Goal: Transaction & Acquisition: Purchase product/service

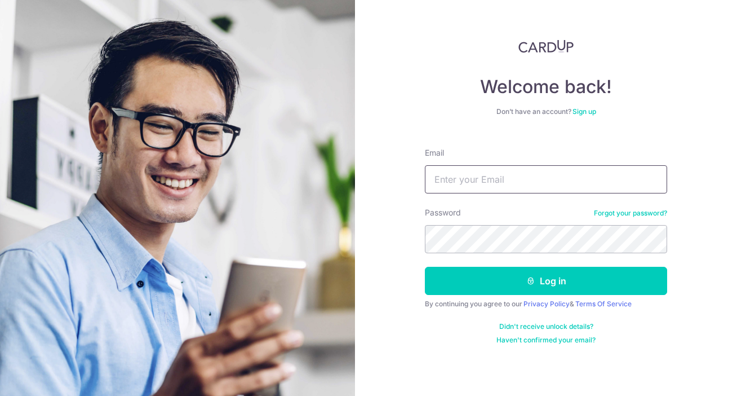
click at [507, 189] on input "Email" at bounding box center [546, 179] width 242 height 28
type input "[EMAIL_ADDRESS][DOMAIN_NAME]"
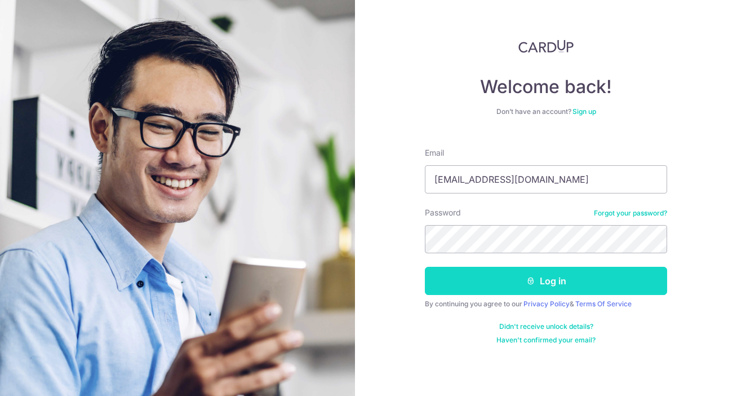
click at [569, 292] on button "Log in" at bounding box center [546, 281] width 242 height 28
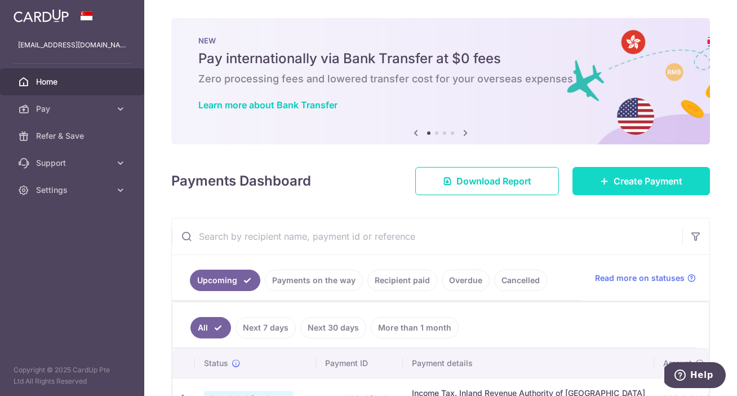
click at [614, 179] on span "Create Payment" at bounding box center [648, 181] width 69 height 14
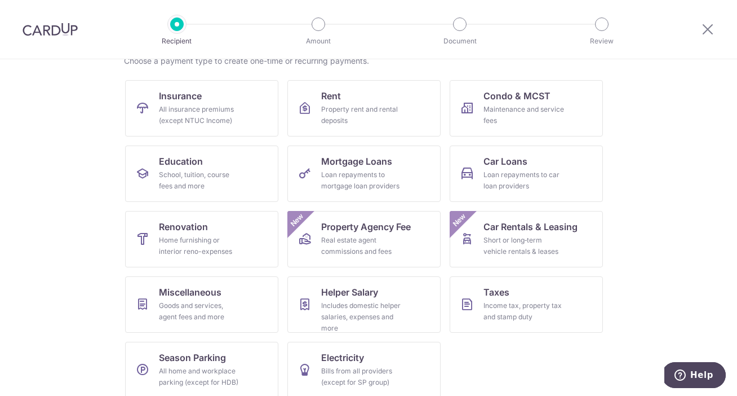
scroll to position [109, 0]
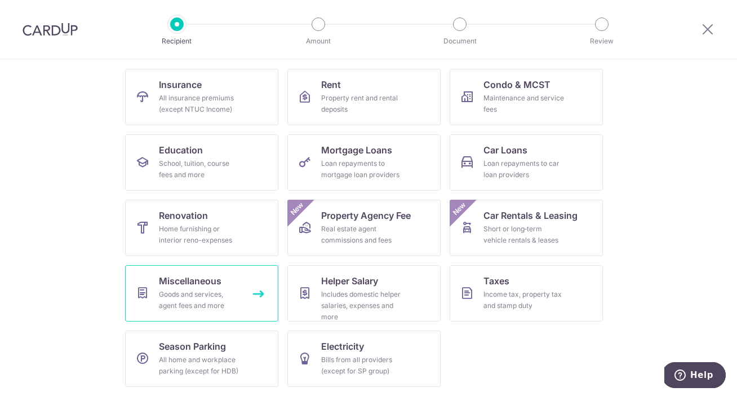
click at [205, 300] on div "Goods and services, agent fees and more" at bounding box center [199, 299] width 81 height 23
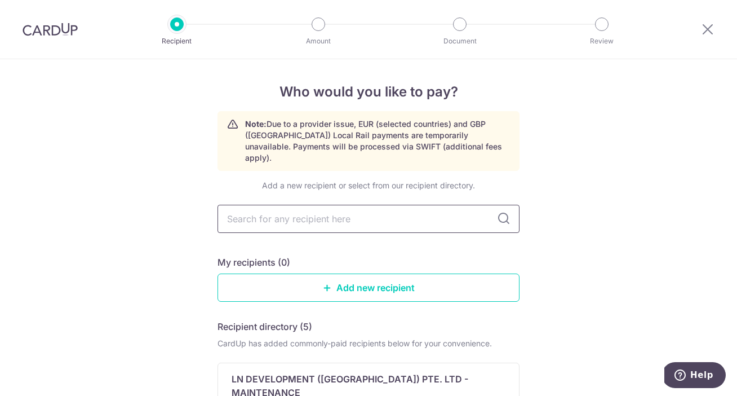
click at [302, 206] on input "text" at bounding box center [368, 219] width 302 height 28
type input "hanxin"
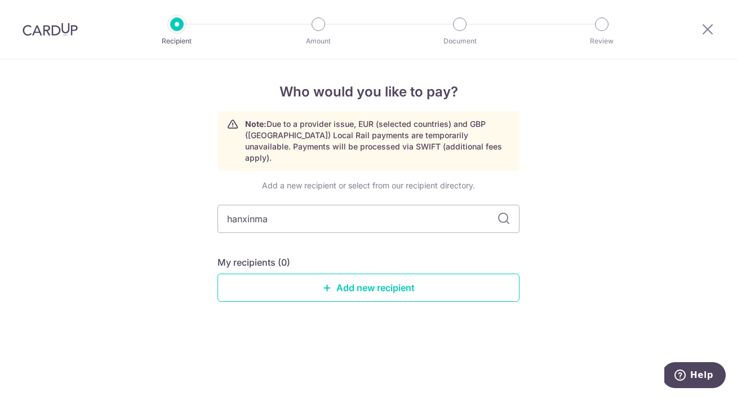
type input "hanxinmar"
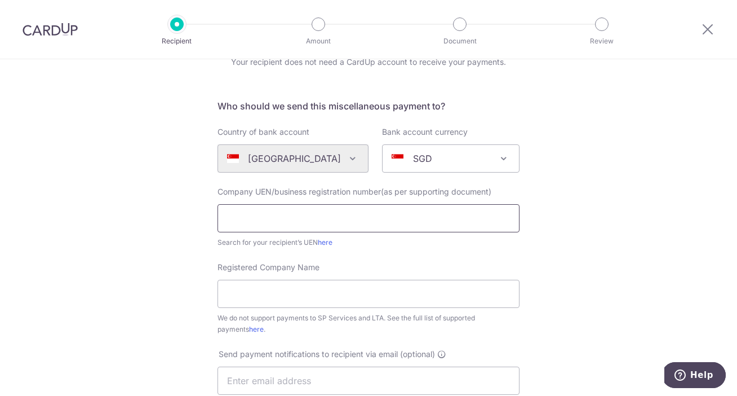
scroll to position [60, 0]
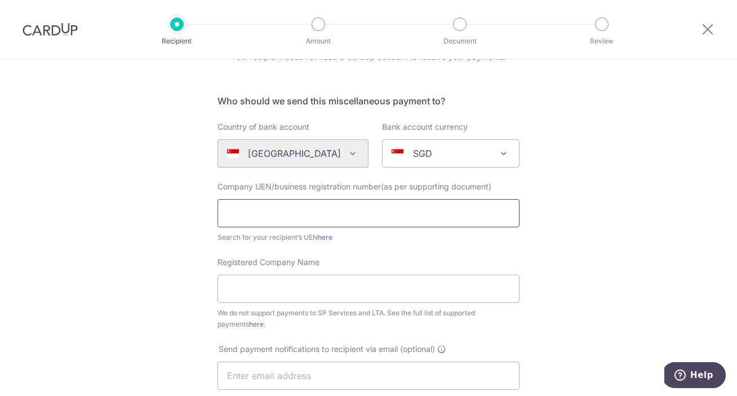
click at [272, 218] on input "text" at bounding box center [368, 213] width 302 height 28
type input "53497572X"
click at [401, 253] on form "Who should we send this miscellaneous payment to? Country of bank account Alger…" at bounding box center [368, 369] width 302 height 551
click at [349, 288] on input "Registered Company Name" at bounding box center [368, 288] width 302 height 28
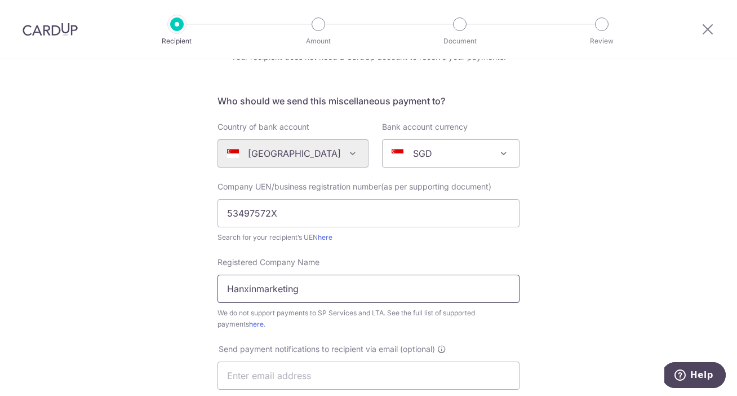
drag, startPoint x: 381, startPoint y: 283, endPoint x: 182, endPoint y: 286, distance: 199.5
click at [182, 286] on div "Who would you like to pay? Your recipient does not need a CardUp account to rec…" at bounding box center [368, 348] width 737 height 699
type input "HANXINMARKETING"
click at [607, 312] on div "Who would you like to pay? Your recipient does not need a CardUp account to rec…" at bounding box center [368, 348] width 737 height 699
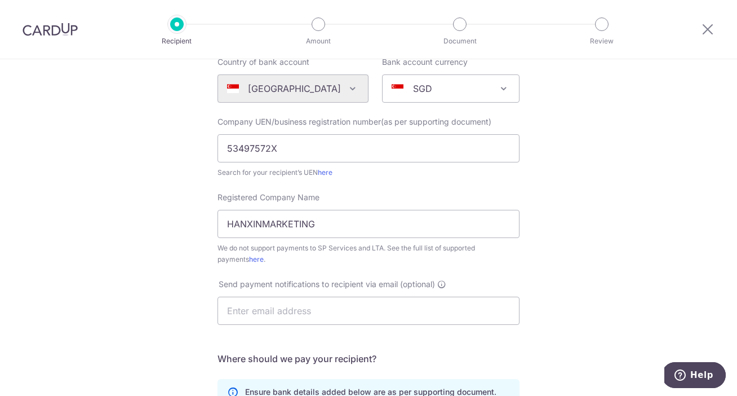
scroll to position [130, 0]
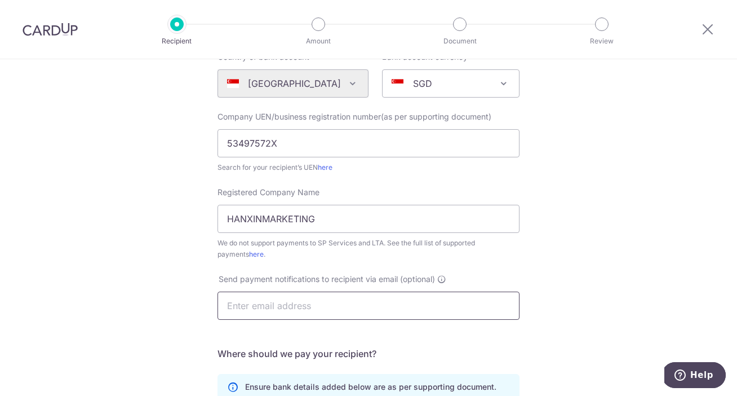
click at [406, 307] on input "text" at bounding box center [368, 305] width 302 height 28
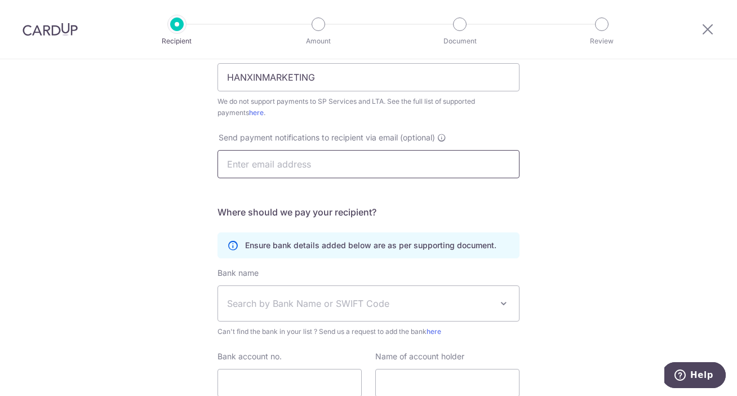
scroll to position [278, 0]
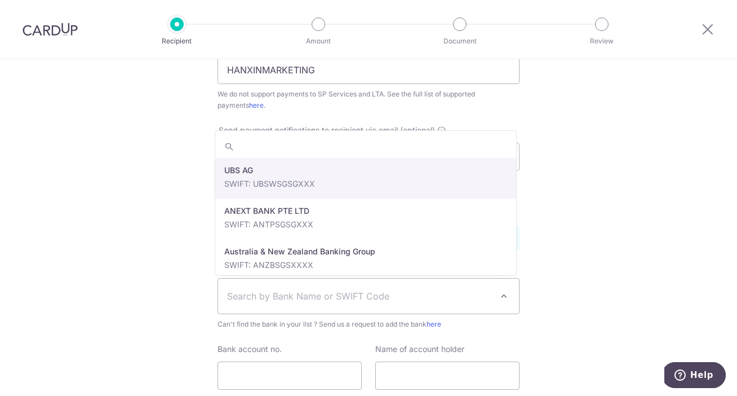
click at [271, 295] on span "Search by Bank Name or SWIFT Code" at bounding box center [359, 296] width 265 height 14
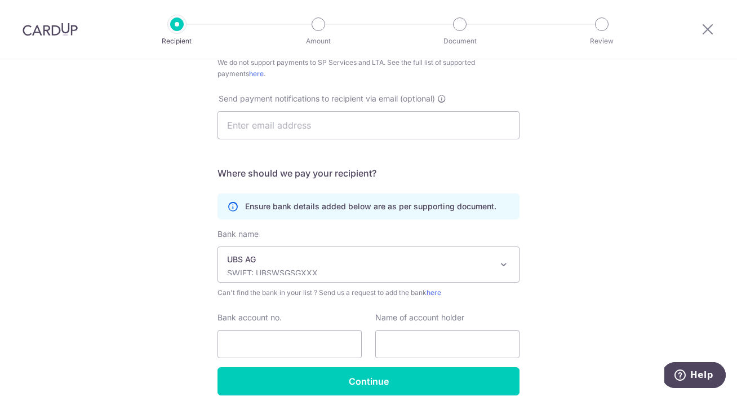
scroll to position [312, 0]
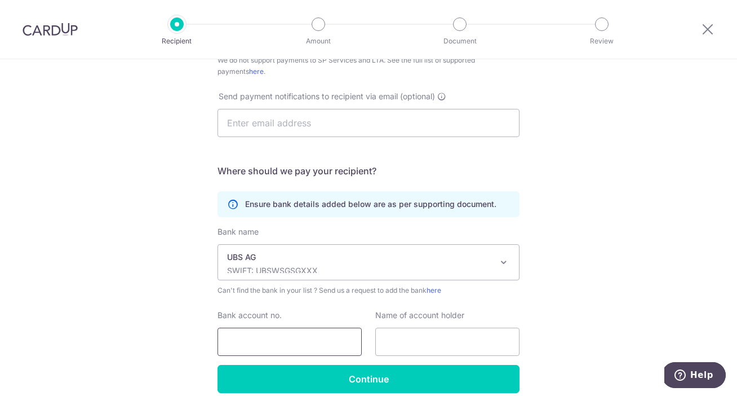
click at [296, 335] on input "Bank account no." at bounding box center [289, 341] width 144 height 28
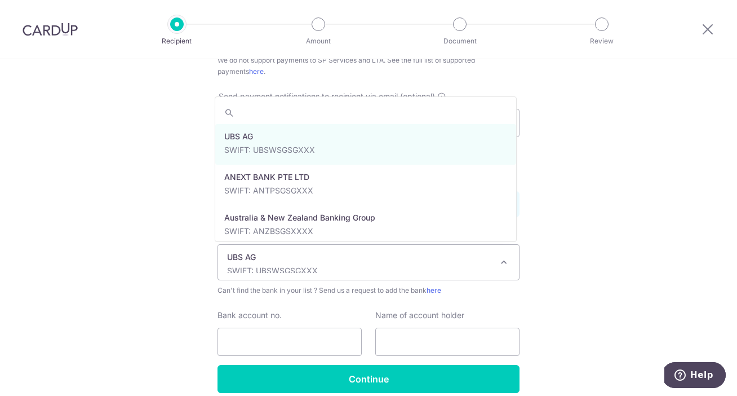
click at [309, 267] on p "SWIFT: UBSWSGSGXXX" at bounding box center [359, 270] width 265 height 11
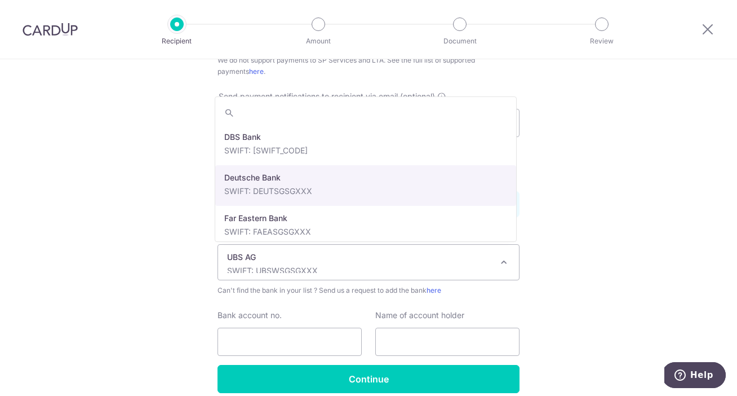
scroll to position [932, 0]
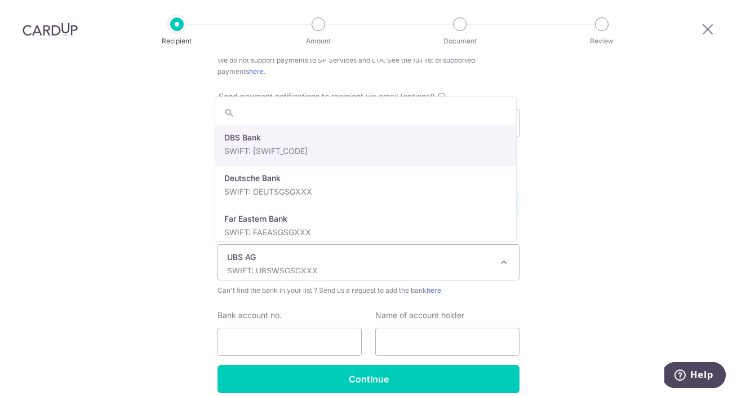
select select "6"
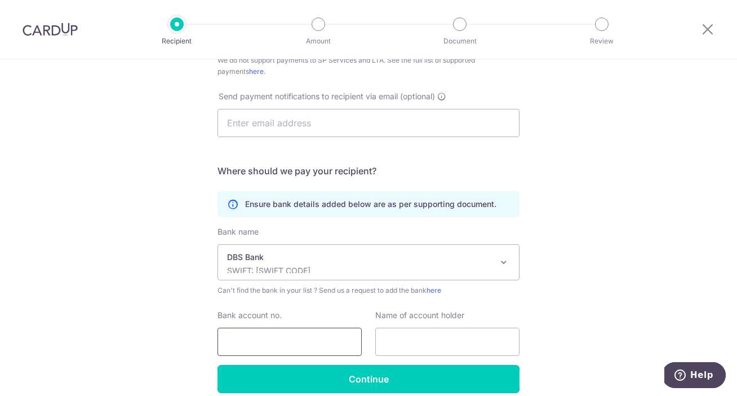
click at [288, 339] on input "Bank account no." at bounding box center [289, 341] width 144 height 28
type input "885215344080"
click at [430, 343] on input "text" at bounding box center [447, 341] width 144 height 28
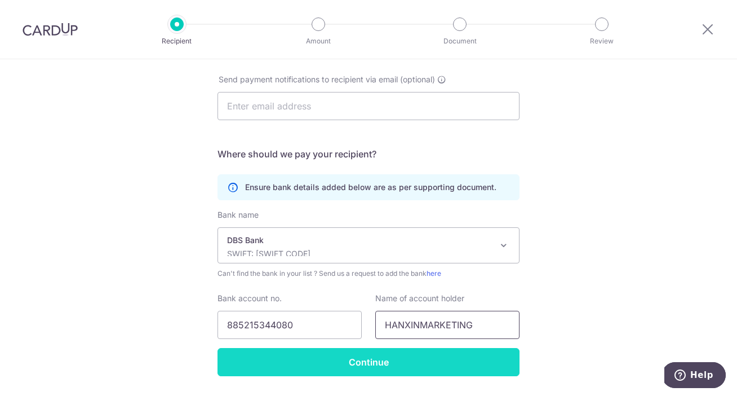
scroll to position [362, 0]
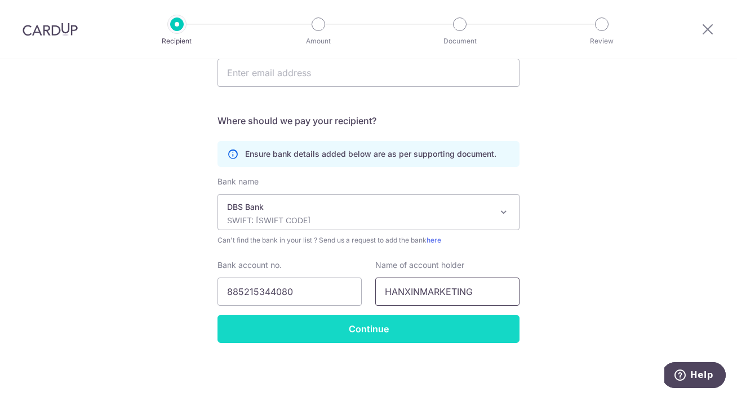
type input "HANXINMARKETING"
click at [459, 332] on input "Continue" at bounding box center [368, 328] width 302 height 28
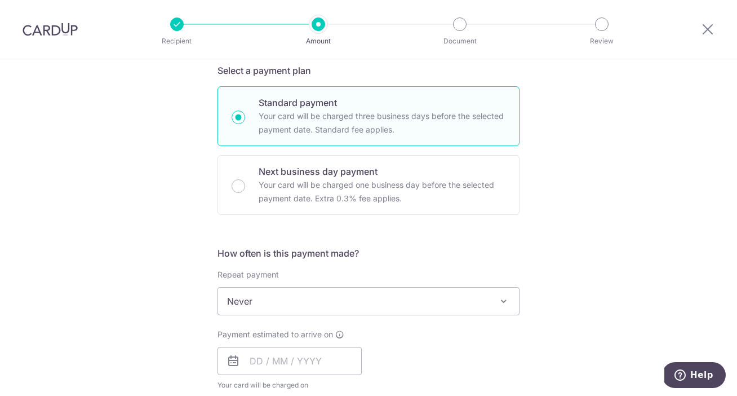
scroll to position [270, 0]
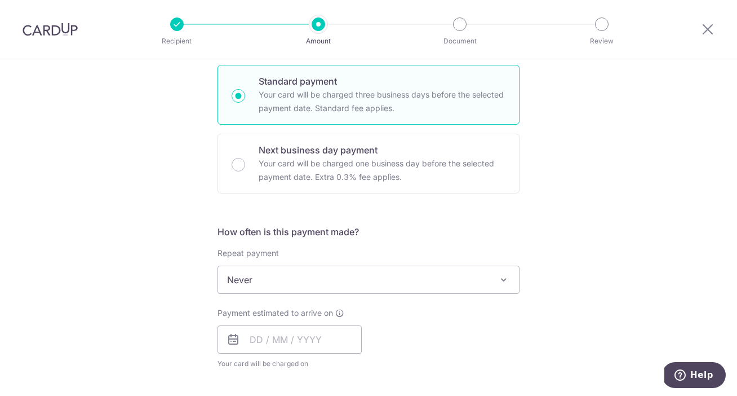
click at [382, 278] on span "Never" at bounding box center [368, 279] width 301 height 27
click at [563, 235] on div "Tell us more about your payment Enter payment amount SGD Recipient added succes…" at bounding box center [368, 298] width 737 height 1019
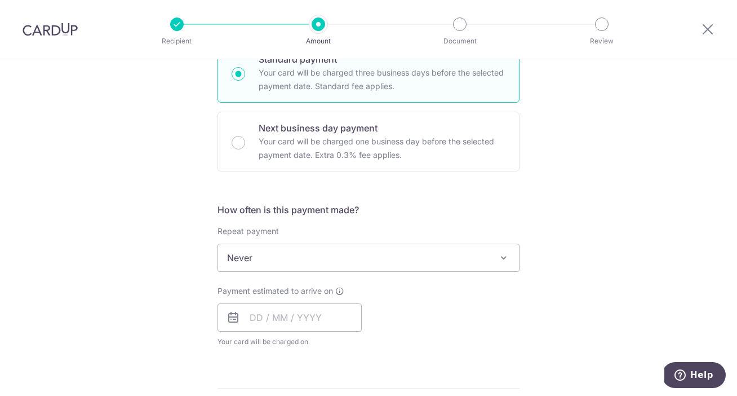
scroll to position [299, 0]
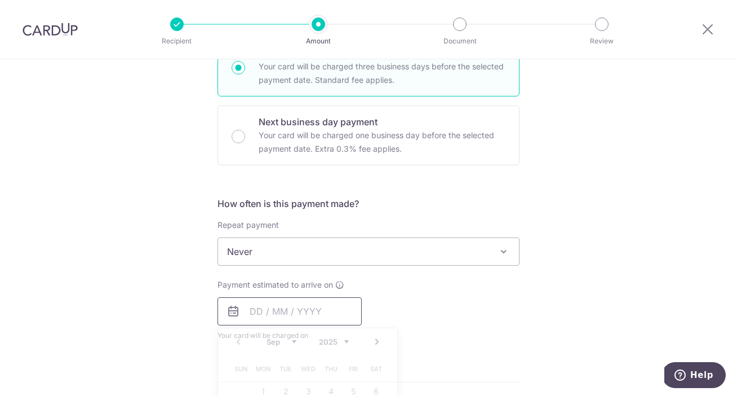
click at [255, 310] on input "text" at bounding box center [289, 311] width 144 height 28
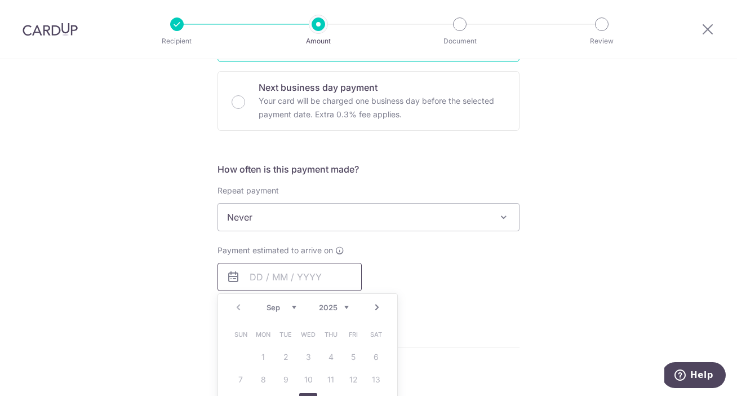
scroll to position [494, 0]
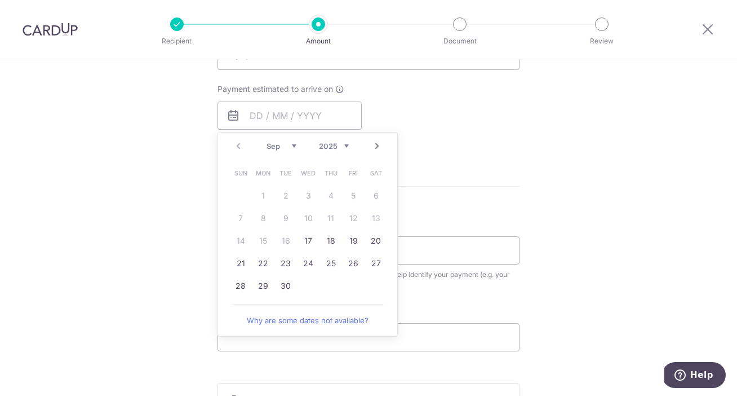
click at [372, 148] on link "Next" at bounding box center [377, 146] width 14 height 14
click at [236, 145] on link "Prev" at bounding box center [239, 146] width 14 height 14
click at [468, 200] on form "Enter payment amount SGD Recipient added successfully! Select Card Select optio…" at bounding box center [368, 85] width 302 height 892
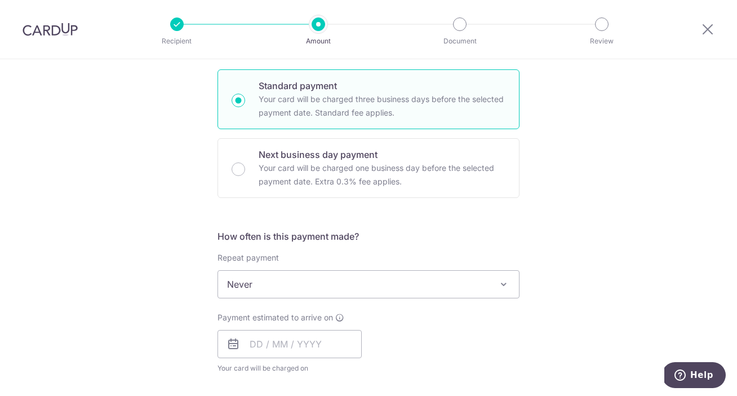
scroll to position [263, 0]
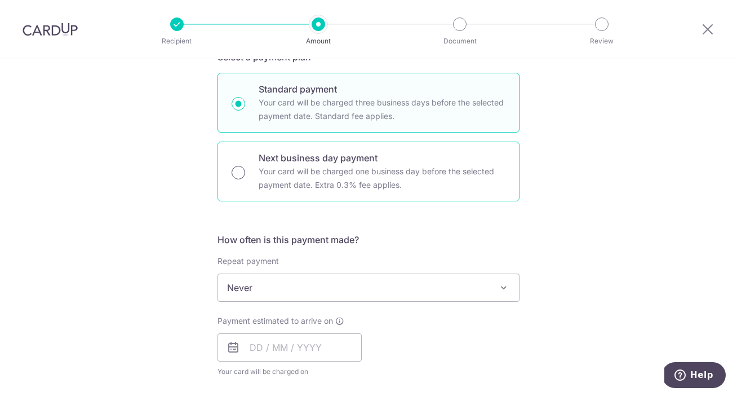
click at [232, 171] on input "Next business day payment Your card will be charged one business day before the…" at bounding box center [239, 173] width 14 height 14
radio input "true"
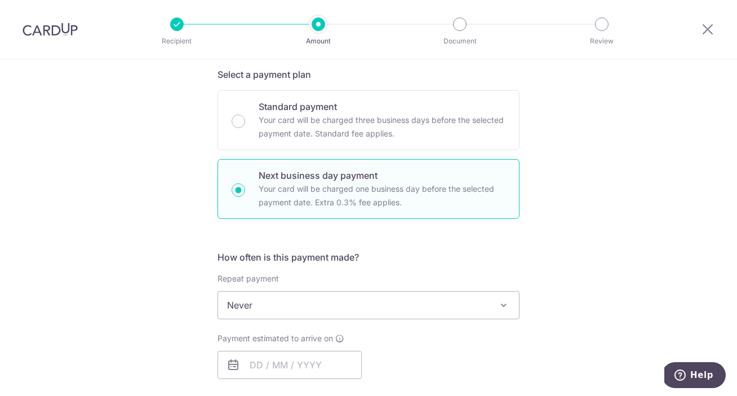
scroll to position [245, 0]
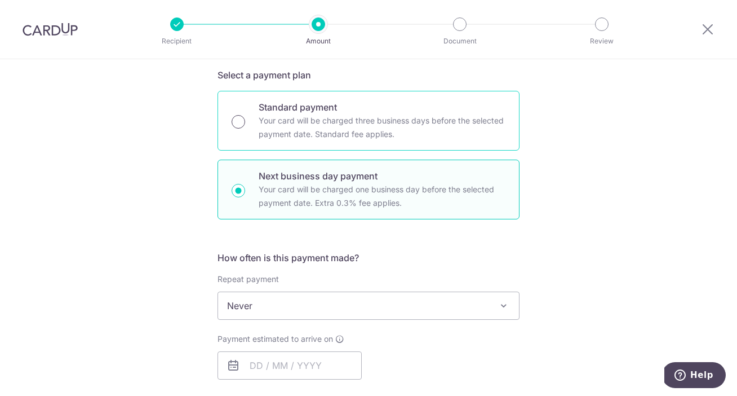
click at [234, 119] on input "Standard payment Your card will be charged three business days before the selec…" at bounding box center [239, 122] width 14 height 14
radio input "true"
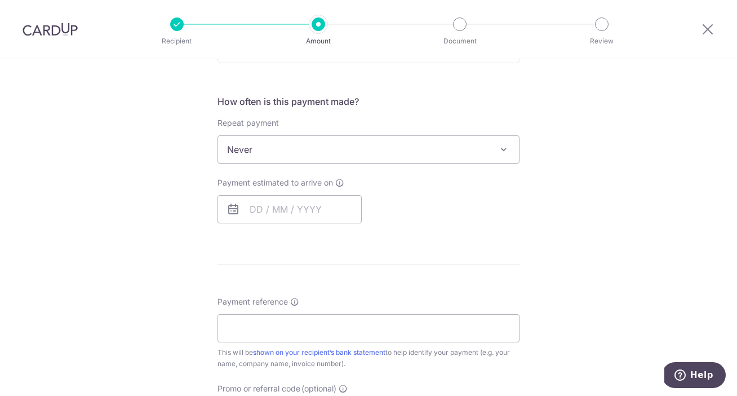
scroll to position [401, 0]
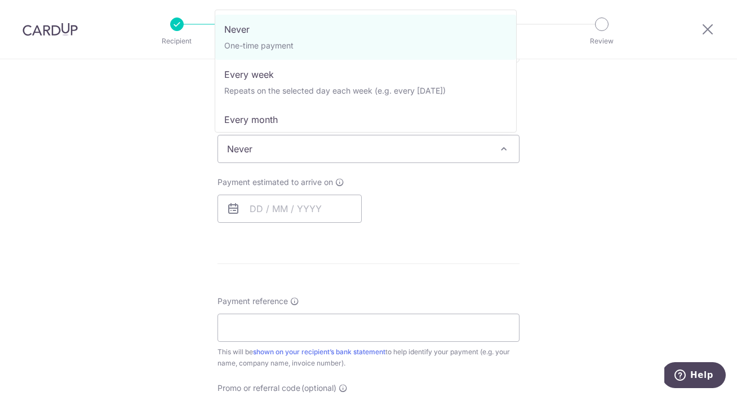
click at [257, 151] on span "Never" at bounding box center [368, 148] width 301 height 27
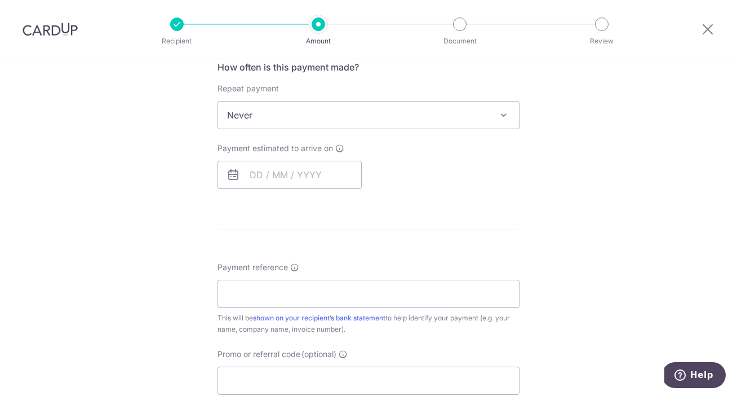
scroll to position [439, 0]
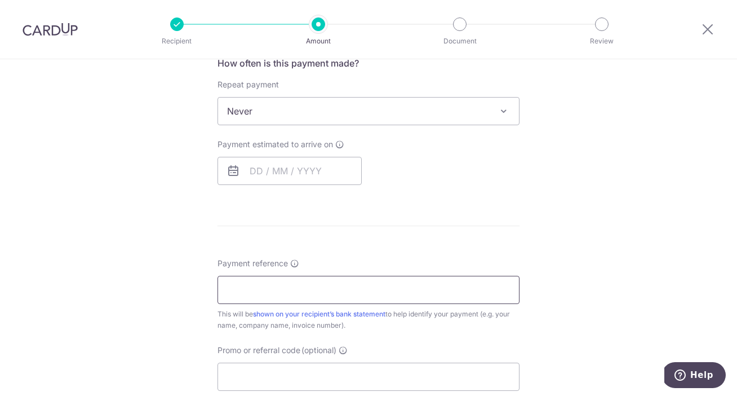
click at [318, 295] on input "Payment reference" at bounding box center [368, 290] width 302 height 28
type input "U"
type input "[PERSON_NAME] Real Estate"
click at [173, 309] on div "Tell us more about your payment Enter payment amount SGD Recipient added succes…" at bounding box center [368, 120] width 737 height 1001
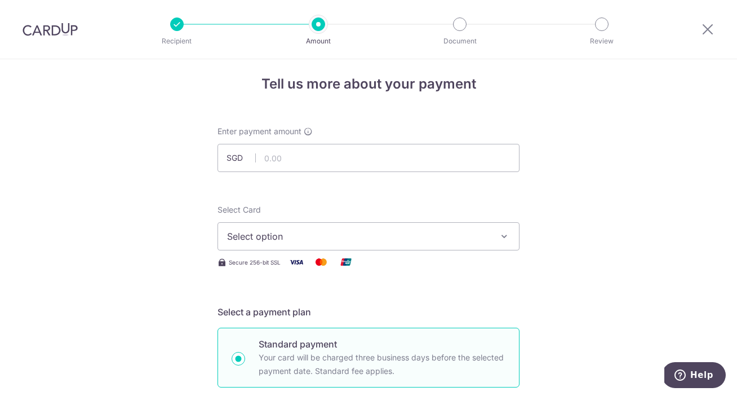
scroll to position [0, 0]
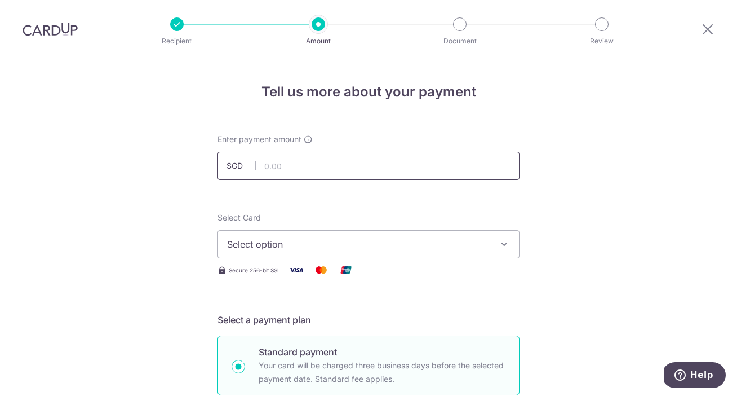
click at [273, 165] on input "text" at bounding box center [368, 166] width 302 height 28
click at [332, 242] on span "Select option" at bounding box center [358, 244] width 263 height 14
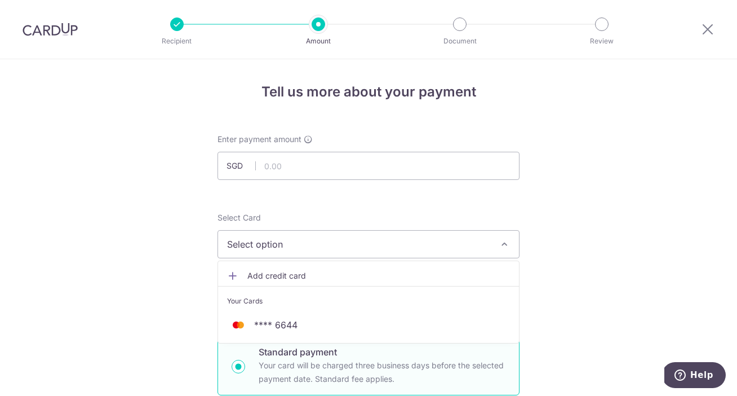
click at [353, 217] on div "Select Card Select option Add credit card Your Cards **** 6644" at bounding box center [368, 235] width 302 height 46
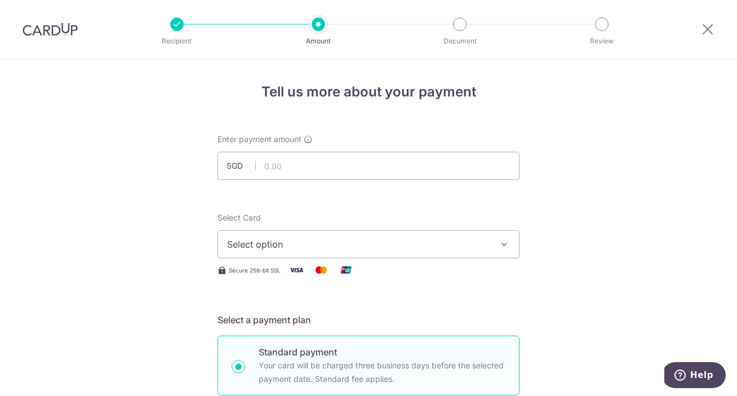
scroll to position [2, 0]
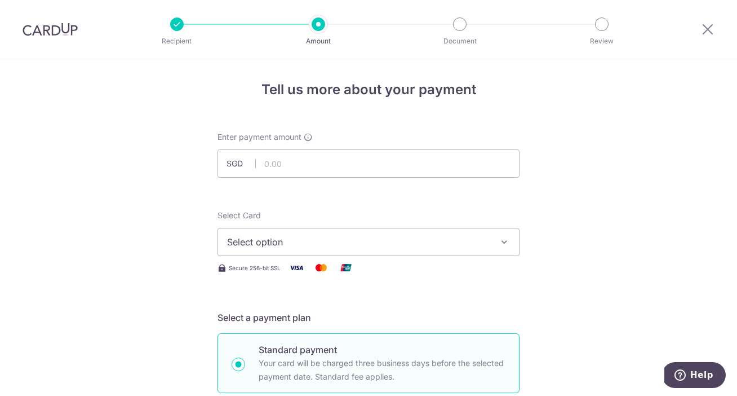
click at [375, 246] on span "Select option" at bounding box center [358, 242] width 263 height 14
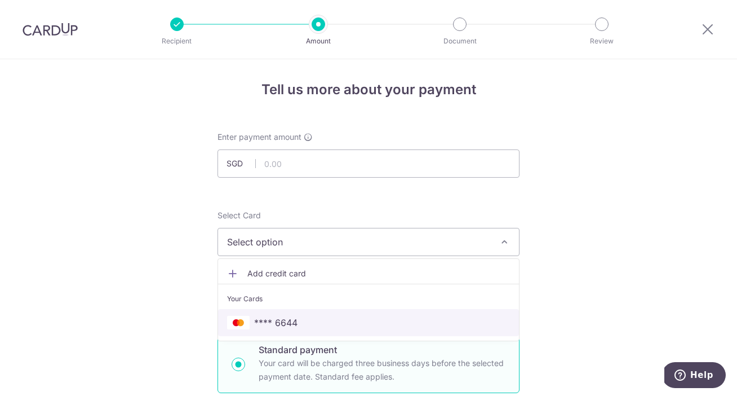
click at [295, 316] on span "**** 6644" at bounding box center [368, 323] width 283 height 14
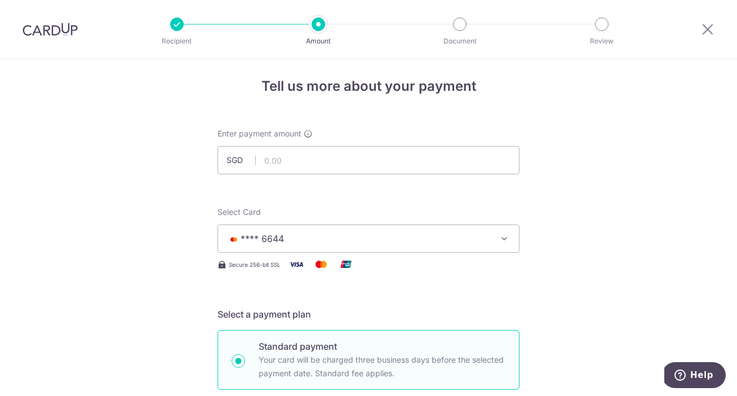
scroll to position [0, 0]
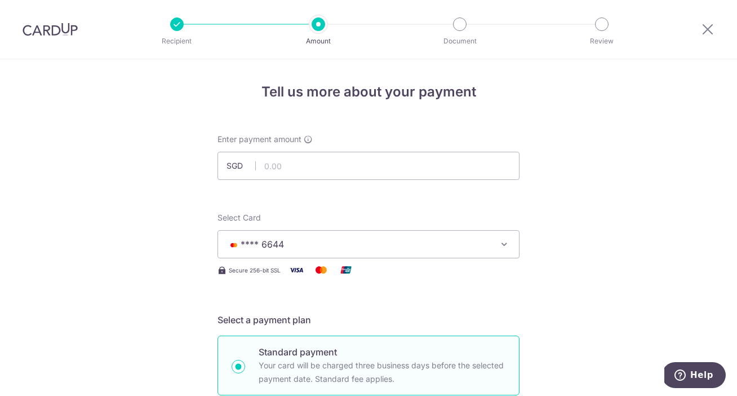
click at [263, 249] on span "**** 6644" at bounding box center [262, 243] width 43 height 11
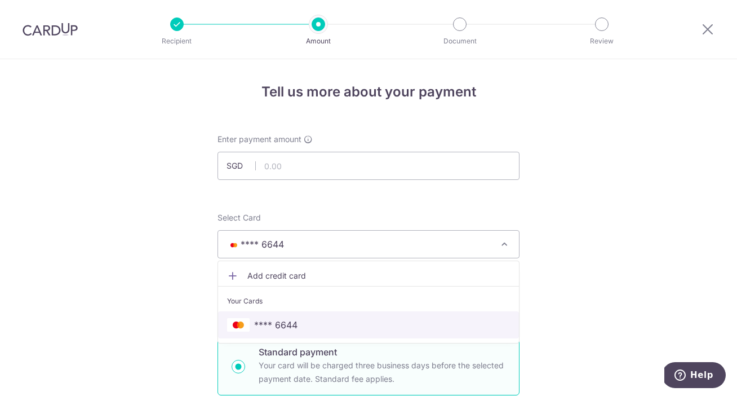
click at [309, 318] on span "**** 6644" at bounding box center [368, 325] width 283 height 14
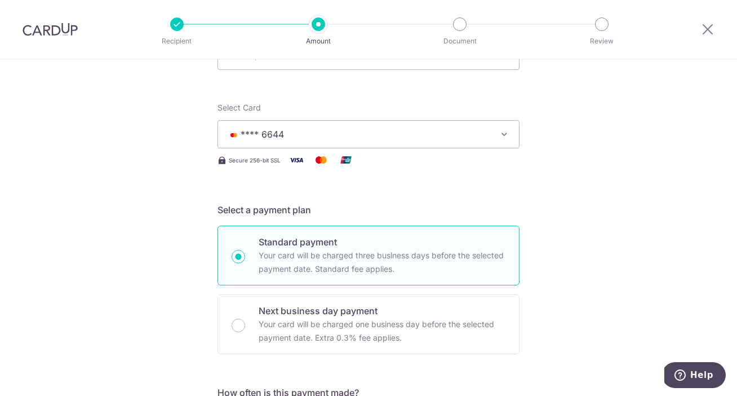
scroll to position [110, 0]
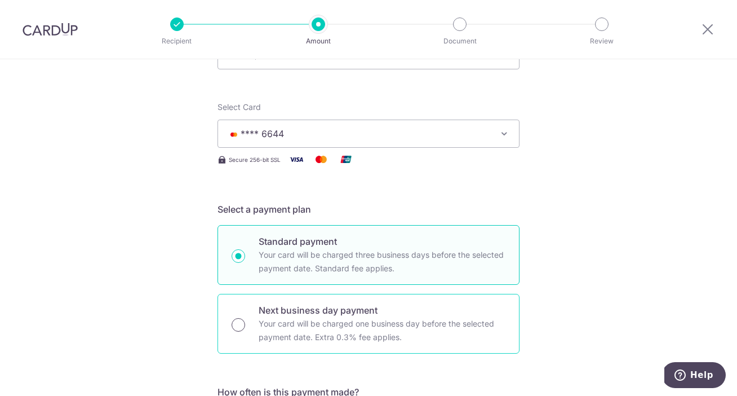
click at [234, 325] on input "Next business day payment Your card will be charged one business day before the…" at bounding box center [239, 325] width 14 height 14
radio input "true"
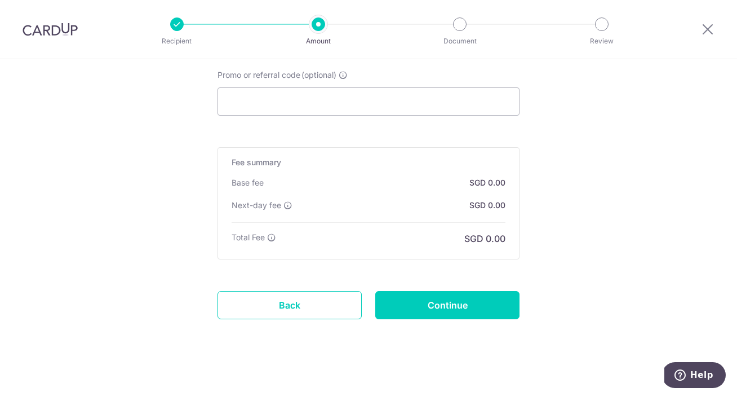
scroll to position [722, 0]
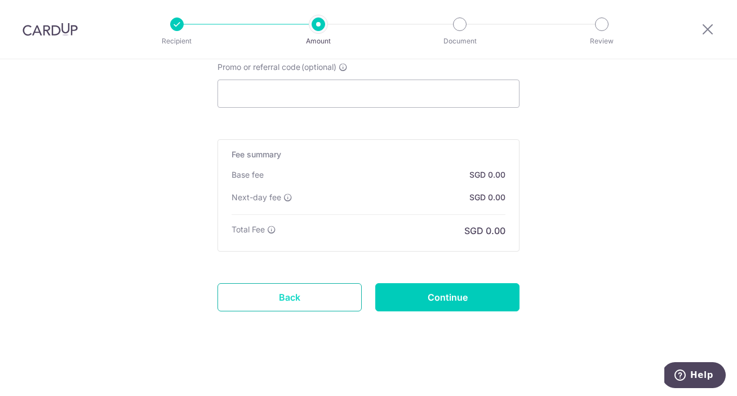
click at [309, 294] on link "Back" at bounding box center [289, 297] width 144 height 28
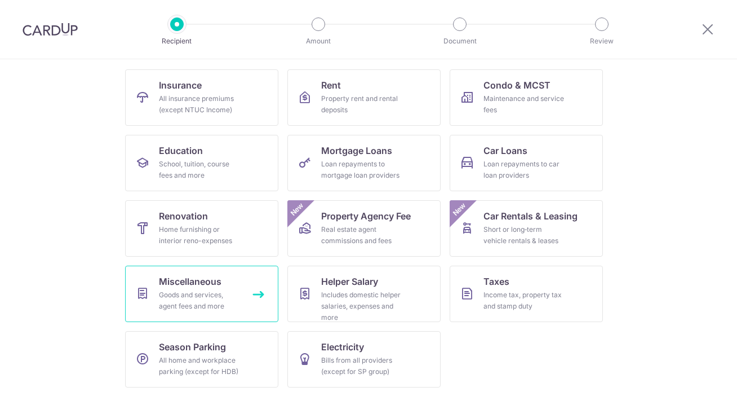
scroll to position [109, 0]
click at [208, 292] on div "Goods and services, agent fees and more" at bounding box center [199, 299] width 81 height 23
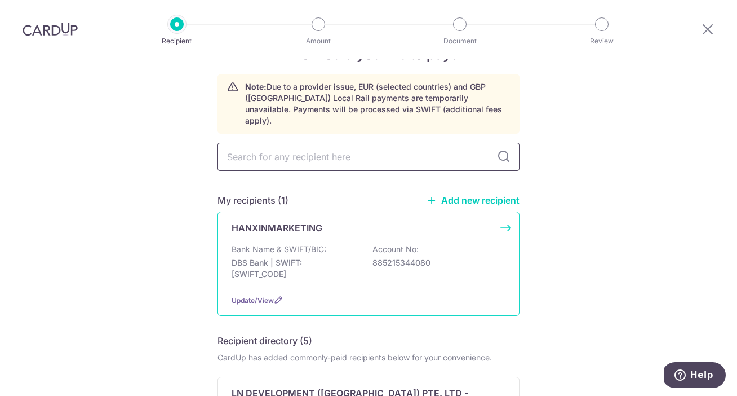
scroll to position [38, 0]
click at [319, 211] on div "HANXINMARKETING Bank Name & SWIFT/BIC: DBS Bank | SWIFT: [SWIFT_CODE] Account N…" at bounding box center [368, 263] width 302 height 104
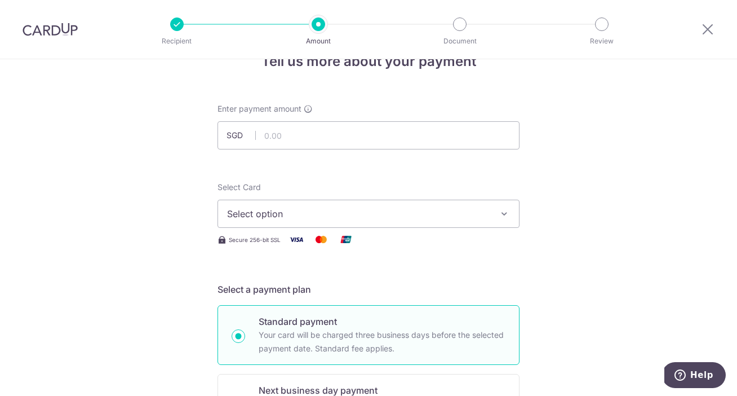
scroll to position [34, 0]
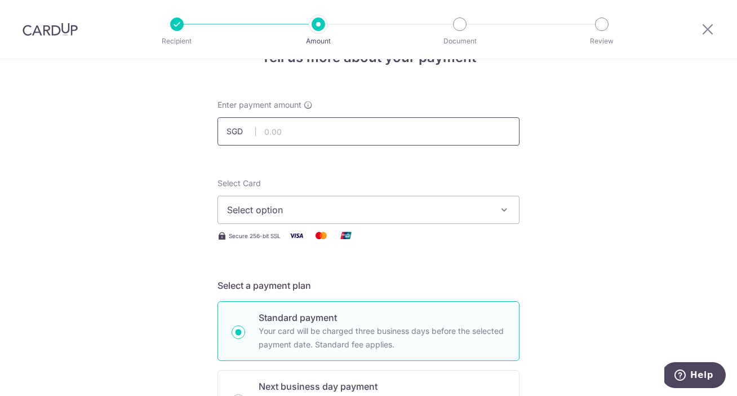
click at [331, 131] on input "text" at bounding box center [368, 131] width 302 height 28
type input "1.00"
click at [378, 179] on div "Select Card Select option Add credit card Your Cards **** 6644" at bounding box center [368, 200] width 302 height 46
click at [365, 207] on span "Select option" at bounding box center [358, 210] width 263 height 14
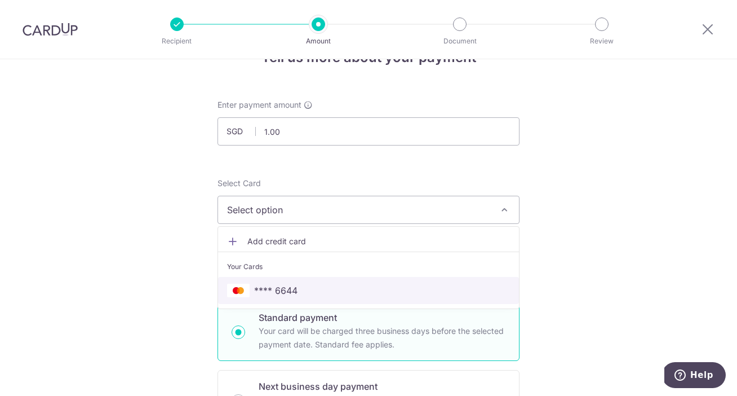
click at [366, 281] on link "**** 6644" at bounding box center [368, 290] width 301 height 27
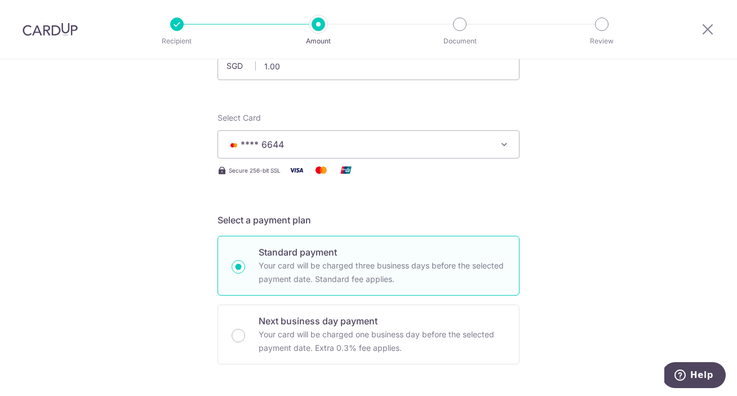
scroll to position [122, 0]
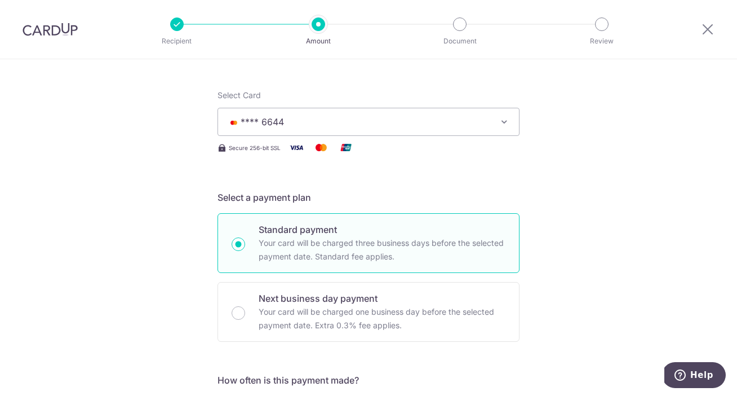
click at [445, 292] on p "Next business day payment" at bounding box center [382, 298] width 247 height 14
click at [245, 306] on input "Next business day payment Your card will be charged one business day before the…" at bounding box center [239, 313] width 14 height 14
radio input "false"
radio input "true"
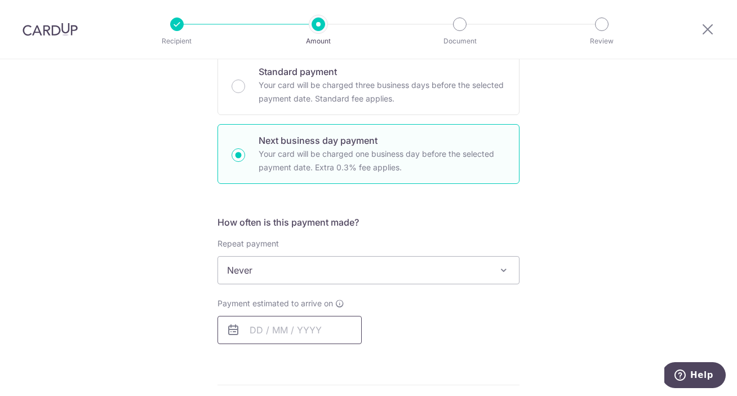
scroll to position [281, 0]
click at [284, 338] on input "text" at bounding box center [289, 329] width 144 height 28
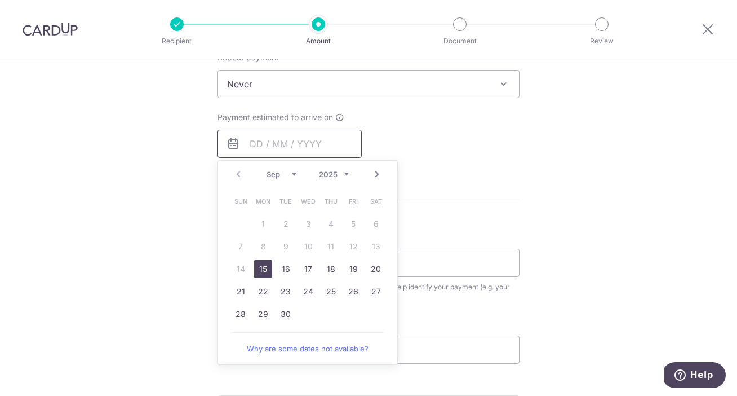
scroll to position [469, 0]
click at [488, 184] on form "Enter payment amount SGD 1.00 1.00 Select Card **** 6644 Add credit card Your C…" at bounding box center [368, 153] width 302 height 977
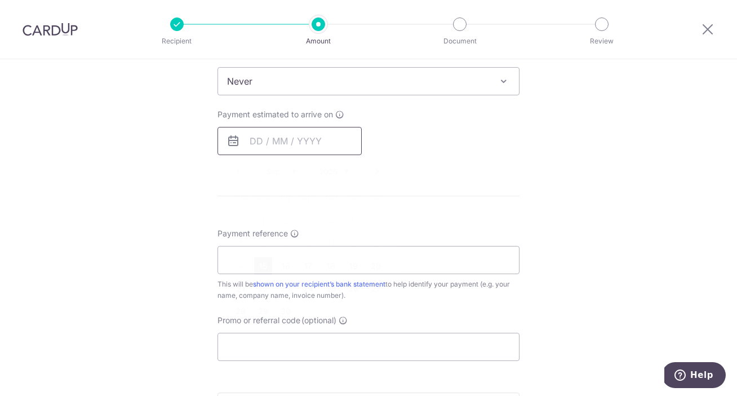
click at [256, 139] on input "text" at bounding box center [289, 141] width 144 height 28
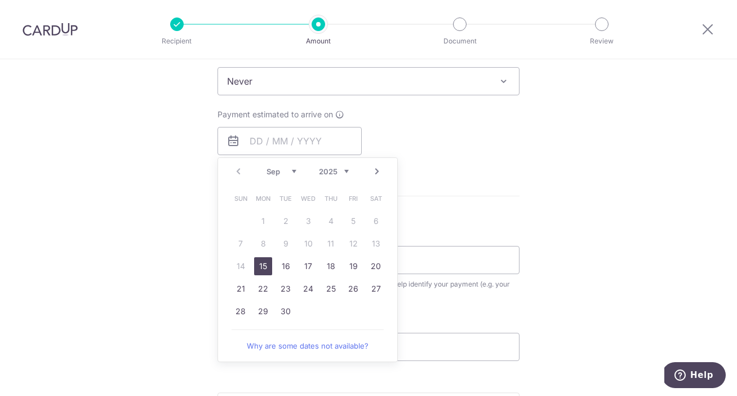
click at [259, 264] on link "15" at bounding box center [263, 266] width 18 height 18
type input "[DATE]"
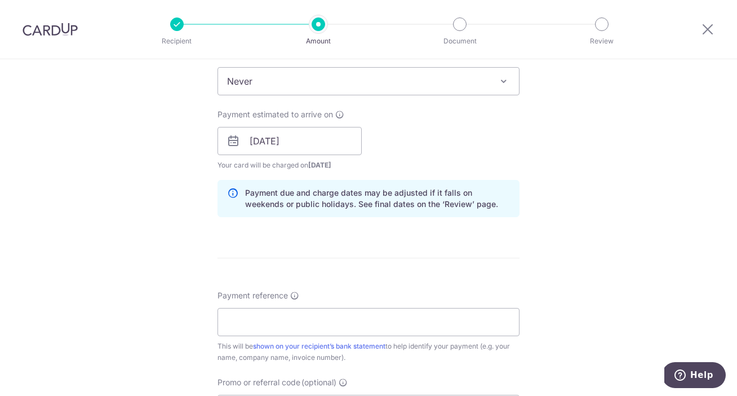
click at [458, 137] on div "Payment estimated to arrive on 15/09/2025 Prev Next Sep Oct Nov Dec 2025 2026 2…" at bounding box center [369, 140] width 316 height 62
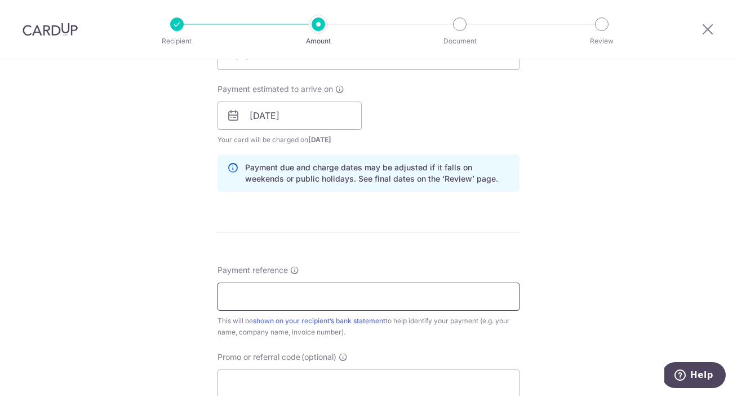
scroll to position [496, 0]
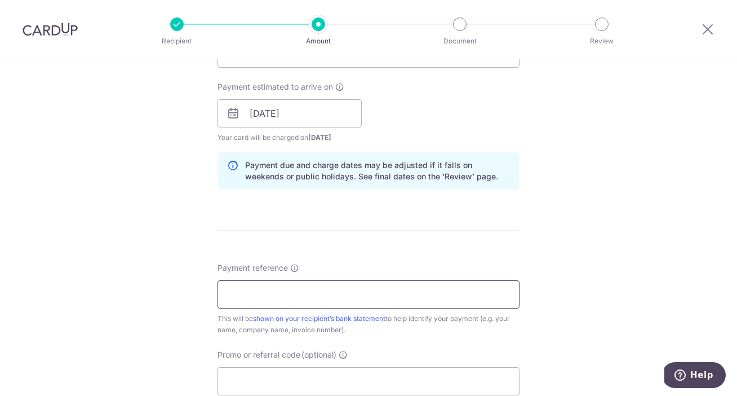
click at [341, 296] on input "Payment reference" at bounding box center [368, 294] width 302 height 28
type input "[PERSON_NAME] Real Estate"
click at [414, 239] on form "Enter payment amount SGD 1.00 1.00 Select Card **** 6644 Add credit card Your C…" at bounding box center [368, 156] width 302 height 1039
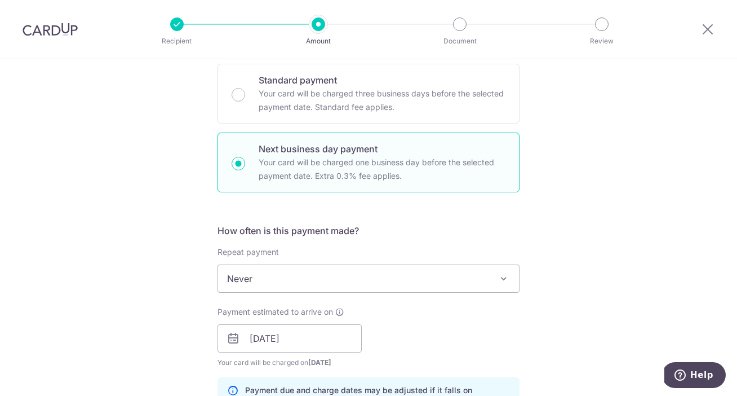
scroll to position [269, 0]
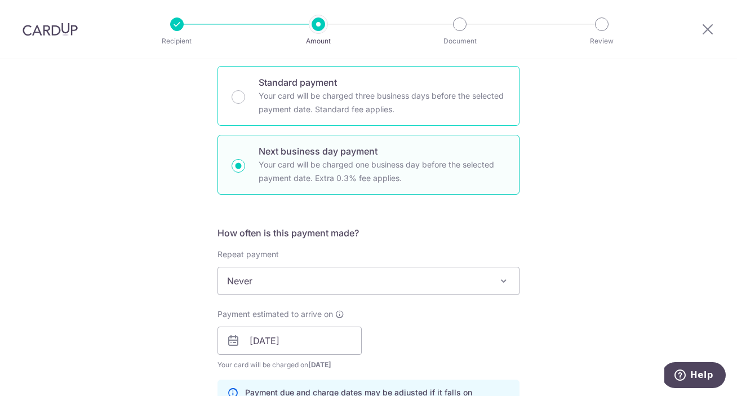
click at [276, 96] on p "Your card will be charged three business days before the selected payment date.…" at bounding box center [382, 102] width 247 height 27
click at [245, 96] on input "Standard payment Your card will be charged three business days before the selec…" at bounding box center [239, 97] width 14 height 14
radio input "true"
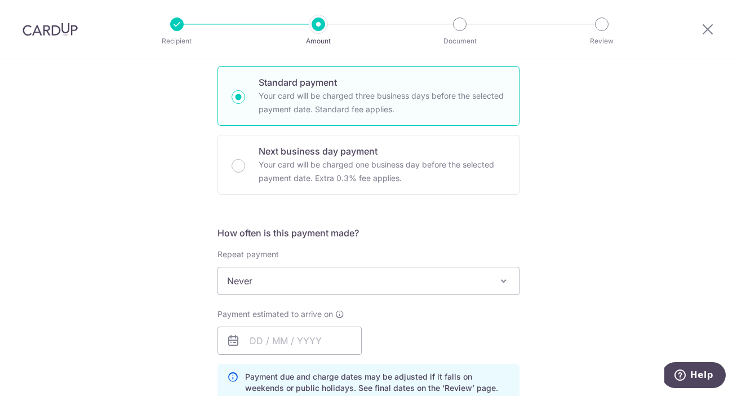
scroll to position [262, 0]
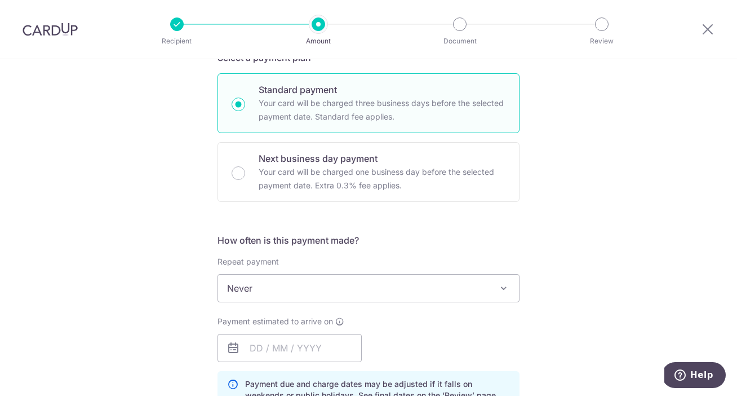
click at [255, 287] on span "Never" at bounding box center [368, 287] width 301 height 27
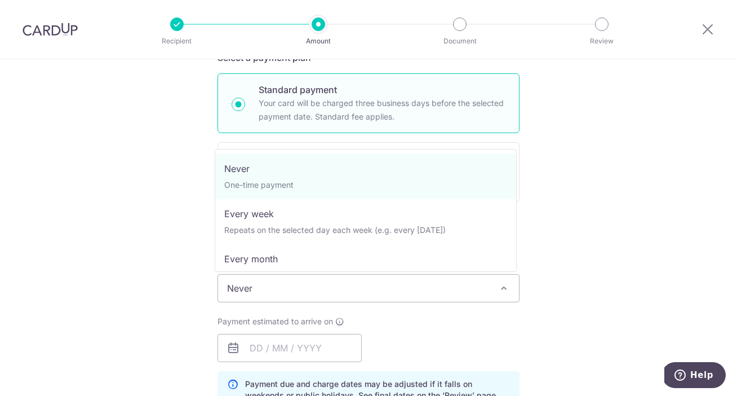
click at [255, 287] on span "Never" at bounding box center [368, 287] width 301 height 27
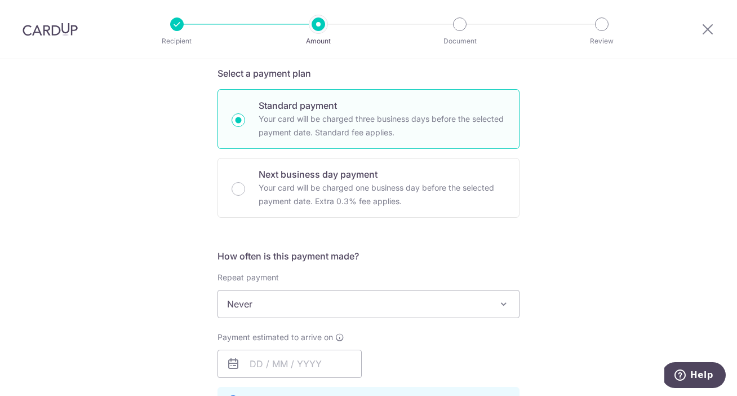
scroll to position [272, 0]
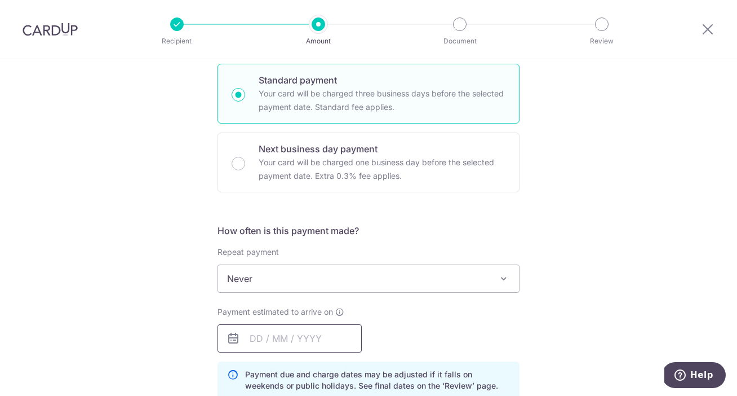
click at [272, 335] on input "text" at bounding box center [289, 338] width 144 height 28
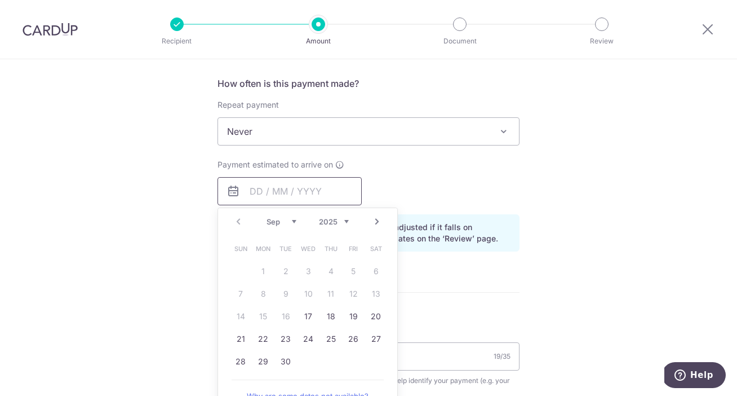
scroll to position [497, 0]
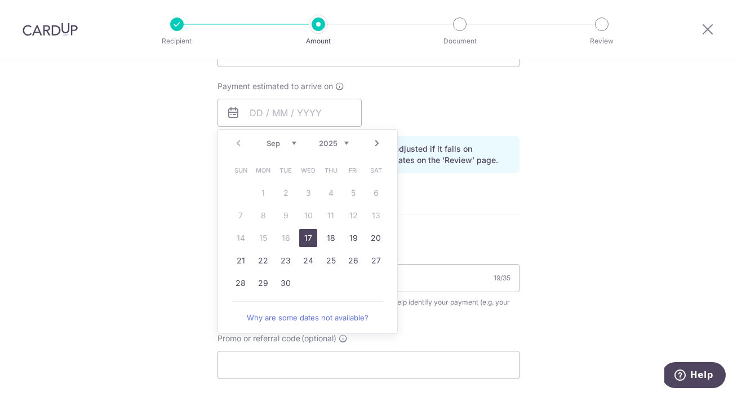
click at [310, 238] on link "17" at bounding box center [308, 238] width 18 height 18
type input "17/09/2025"
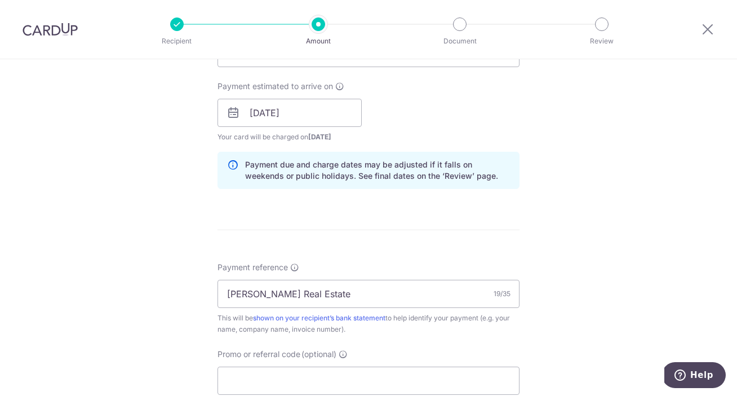
click at [179, 181] on div "Tell us more about your payment Enter payment amount SGD 1.00 1.00 Select Card …" at bounding box center [368, 118] width 737 height 1112
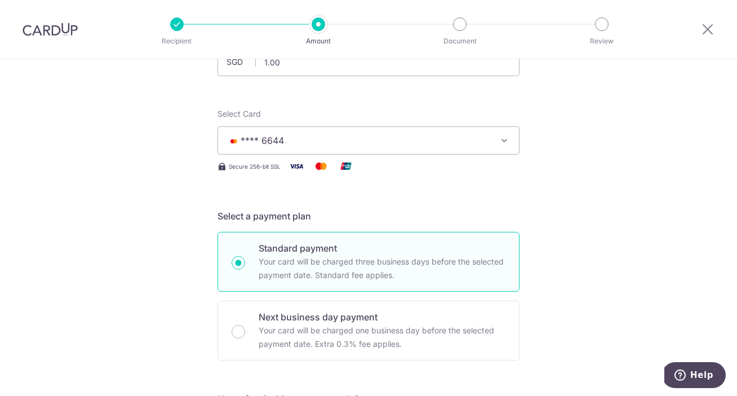
scroll to position [79, 0]
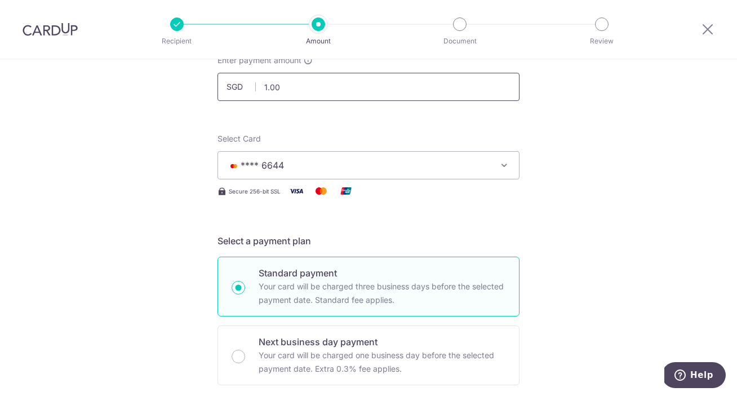
drag, startPoint x: 291, startPoint y: 89, endPoint x: 252, endPoint y: 86, distance: 39.0
click at [252, 86] on input "1.00" at bounding box center [368, 87] width 302 height 28
drag, startPoint x: 281, startPoint y: 81, endPoint x: 253, endPoint y: 85, distance: 27.8
click at [253, 85] on input "1.00" at bounding box center [368, 87] width 302 height 28
drag, startPoint x: 264, startPoint y: 86, endPoint x: 258, endPoint y: 85, distance: 5.7
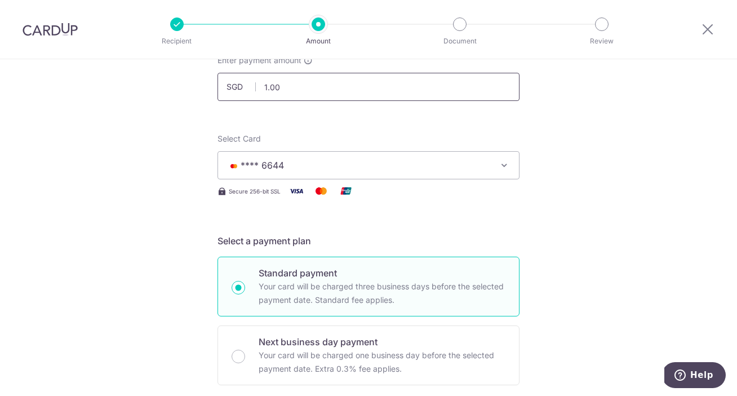
click at [258, 85] on input "1.00" at bounding box center [368, 87] width 302 height 28
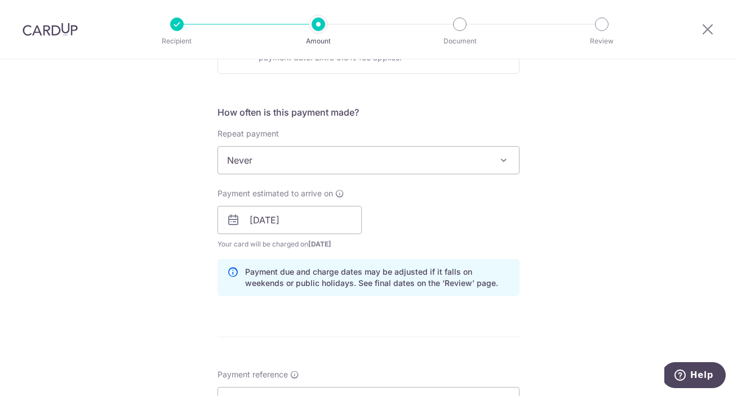
scroll to position [341, 0]
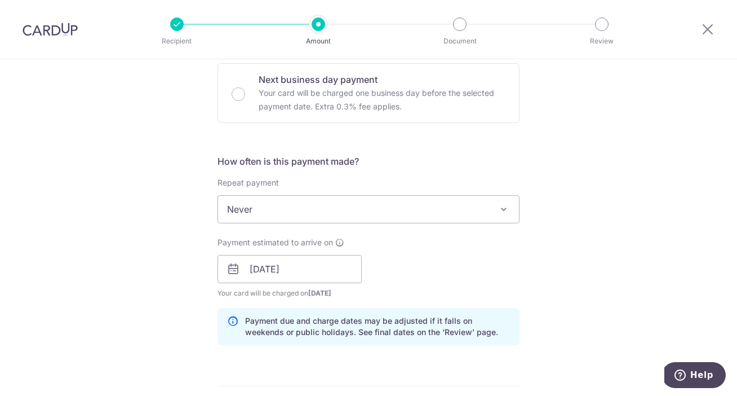
click at [257, 209] on span "Never" at bounding box center [368, 209] width 301 height 27
click at [152, 116] on div "Tell us more about your payment Enter payment amount SGD 5,000.00 5000.00 Selec…" at bounding box center [368, 250] width 737 height 1065
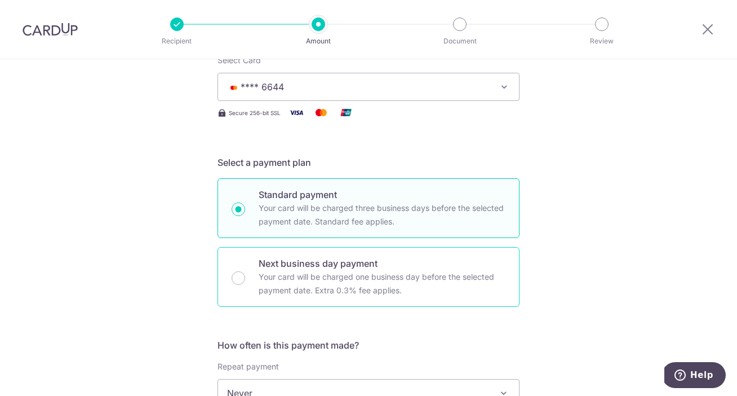
scroll to position [33, 0]
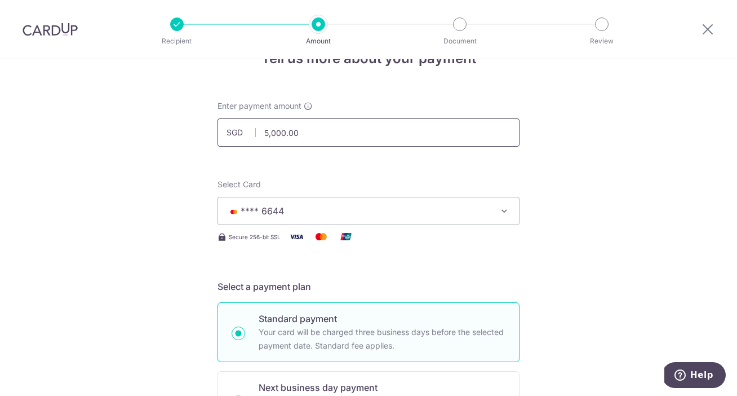
drag, startPoint x: 309, startPoint y: 130, endPoint x: 224, endPoint y: 123, distance: 85.4
click at [224, 123] on input "5,000.00" at bounding box center [368, 132] width 302 height 28
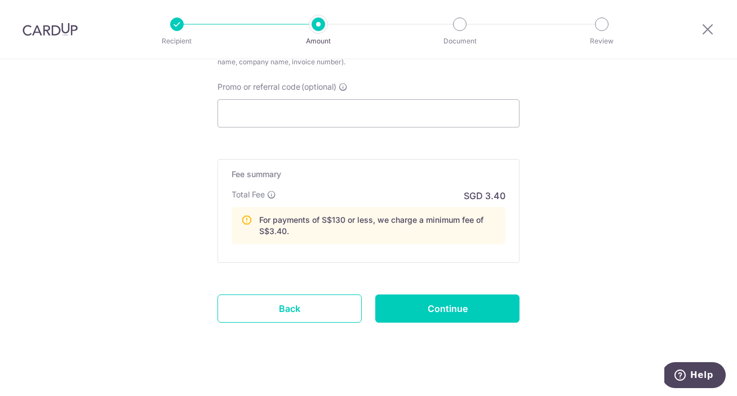
scroll to position [775, 0]
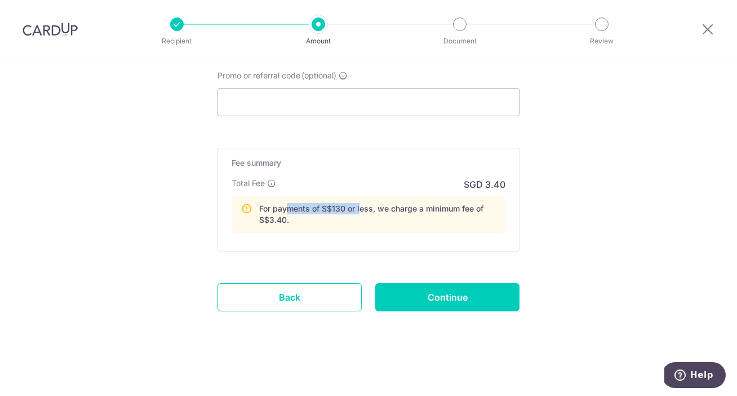
drag, startPoint x: 283, startPoint y: 206, endPoint x: 358, endPoint y: 208, distance: 75.0
click at [357, 207] on p "For payments of S$130 or less, we charge a minimum fee of S$3.40." at bounding box center [377, 214] width 237 height 23
drag, startPoint x: 376, startPoint y: 210, endPoint x: 295, endPoint y: 206, distance: 81.2
click at [294, 206] on p "For payments of S$130 or less, we charge a minimum fee of S$3.40." at bounding box center [377, 214] width 237 height 23
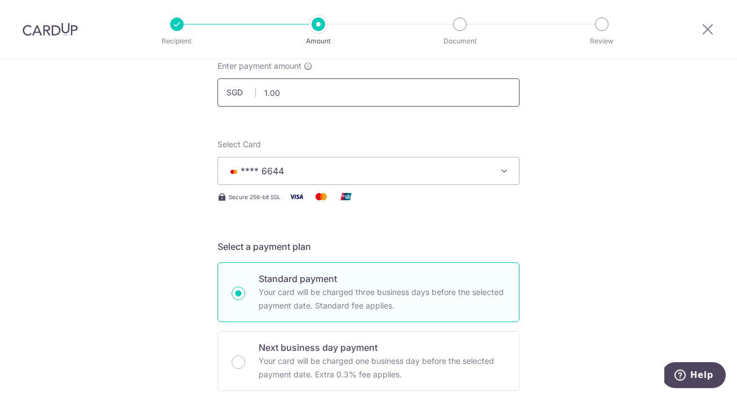
scroll to position [73, 0]
drag, startPoint x: 286, startPoint y: 101, endPoint x: 257, endPoint y: 90, distance: 30.3
click at [257, 90] on input "1.00" at bounding box center [368, 93] width 302 height 28
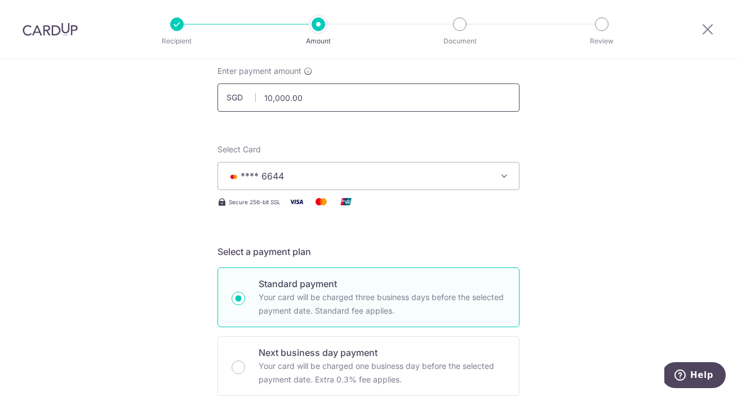
scroll to position [66, 0]
drag, startPoint x: 297, startPoint y: 97, endPoint x: 242, endPoint y: 91, distance: 55.6
click at [242, 91] on input "10,000.00" at bounding box center [368, 99] width 302 height 28
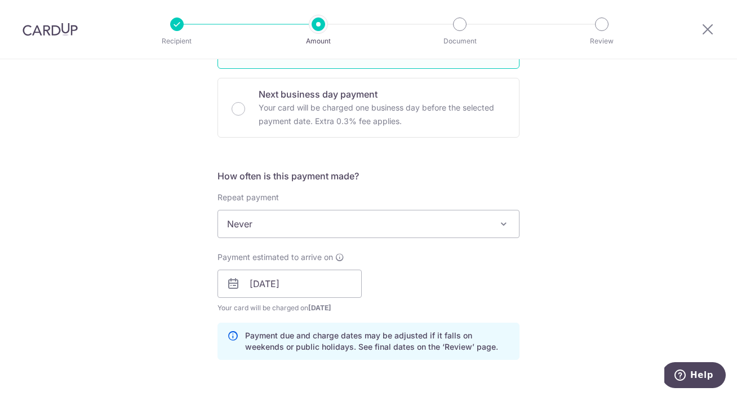
scroll to position [316, 0]
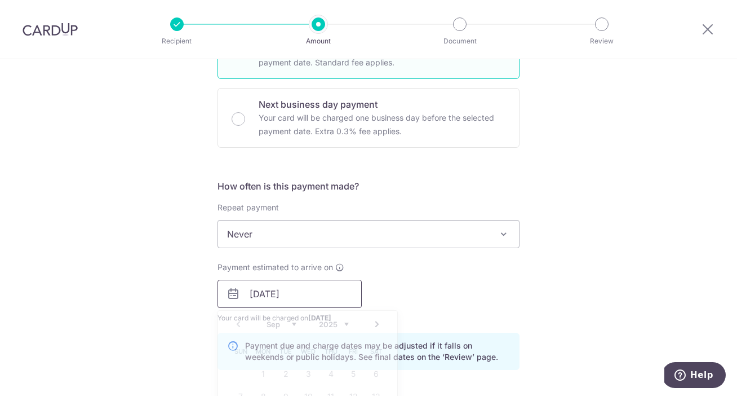
click at [302, 290] on input "17/09/2025" at bounding box center [289, 293] width 144 height 28
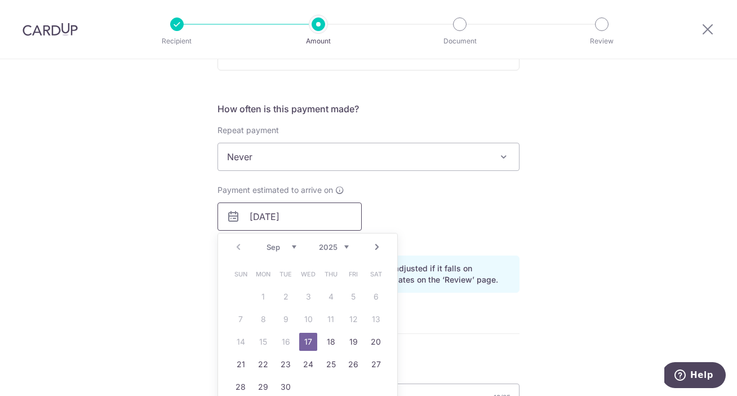
scroll to position [514, 0]
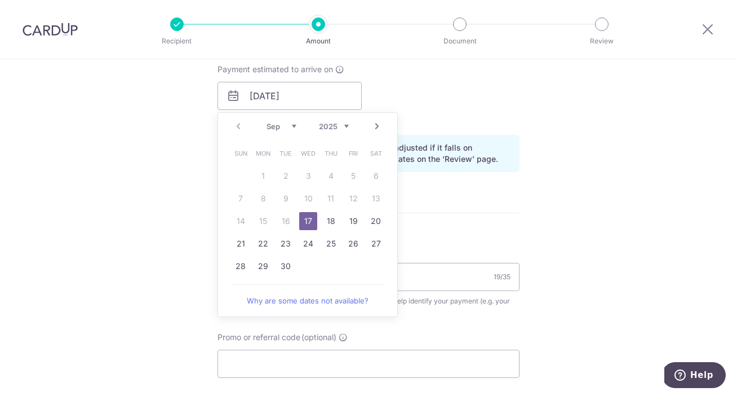
click at [176, 181] on div "Tell us more about your payment Enter payment amount SGD 5,000.00 5000.00 Selec…" at bounding box center [368, 77] width 737 height 1065
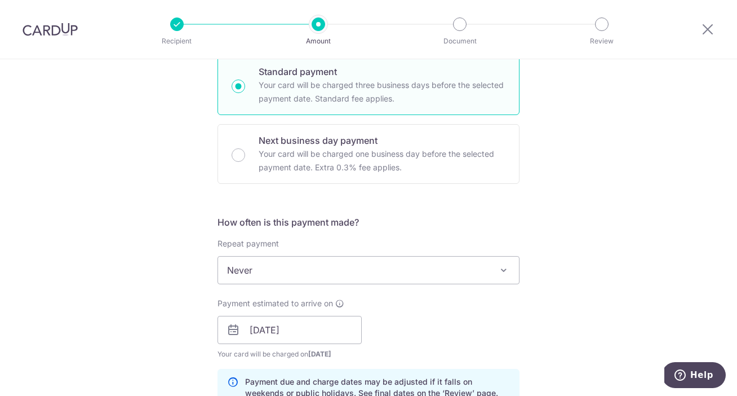
scroll to position [45, 0]
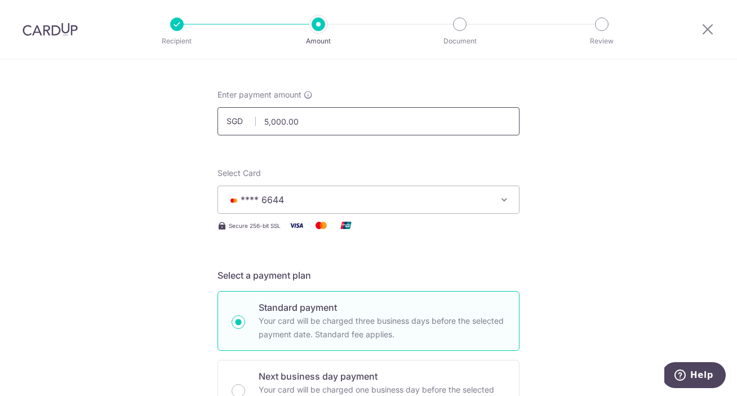
drag, startPoint x: 299, startPoint y: 121, endPoint x: 256, endPoint y: 117, distance: 43.0
click at [256, 117] on input "5,000.00" at bounding box center [368, 121] width 302 height 28
type input "1.00"
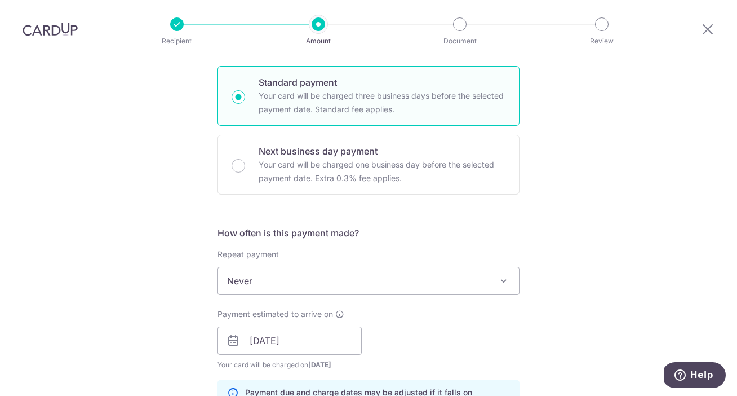
scroll to position [271, 0]
click at [305, 336] on input "17/09/2025" at bounding box center [289, 339] width 144 height 28
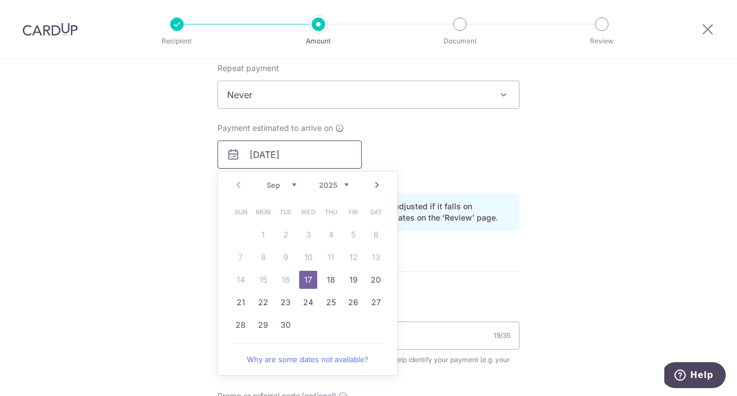
scroll to position [518, 0]
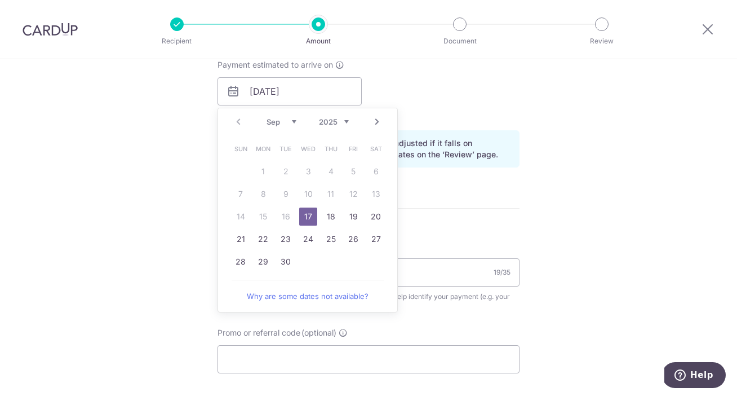
click at [569, 152] on div "Tell us more about your payment Enter payment amount SGD 1.00 1.00 Select Card …" at bounding box center [368, 97] width 737 height 1112
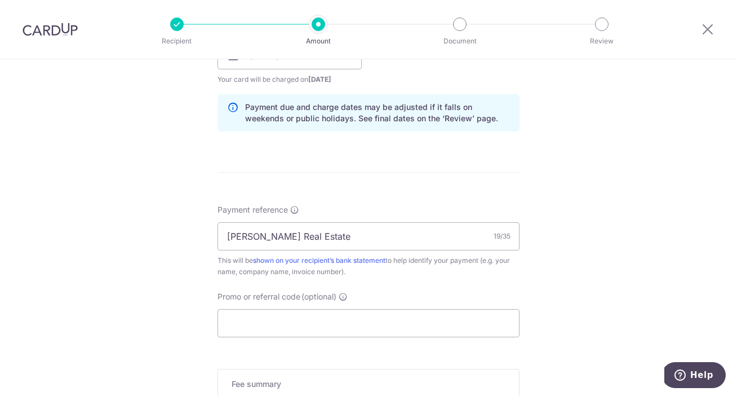
scroll to position [775, 0]
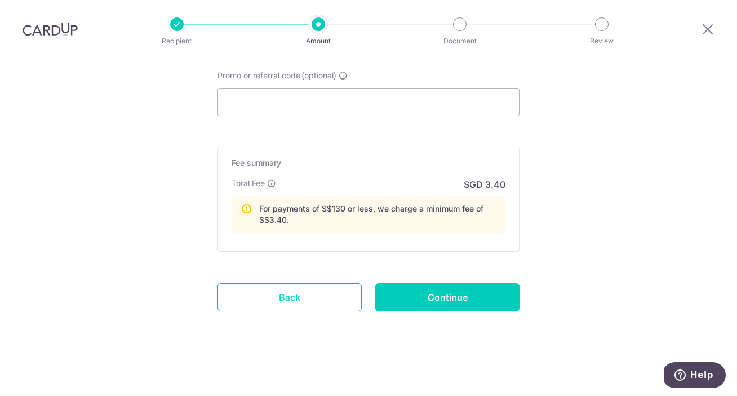
click at [314, 307] on link "Back" at bounding box center [289, 297] width 144 height 28
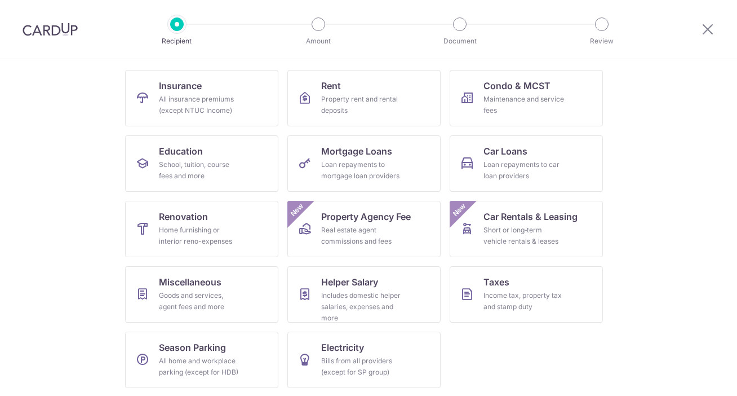
scroll to position [109, 0]
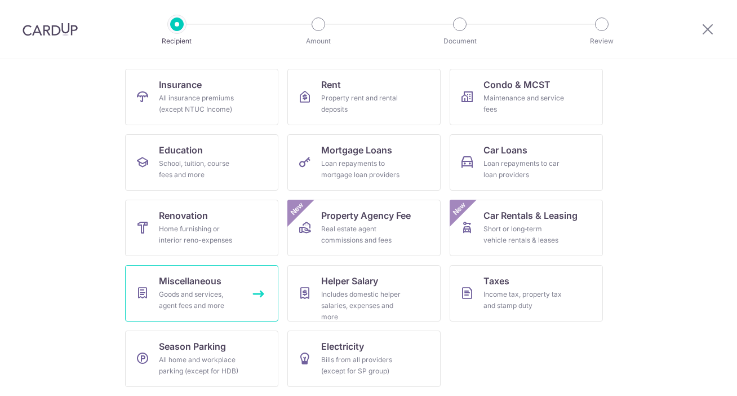
click at [214, 286] on span "Miscellaneous" at bounding box center [190, 281] width 63 height 14
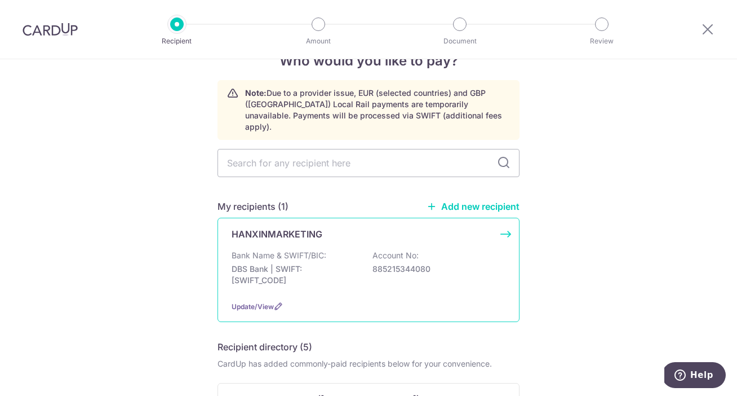
scroll to position [37, 0]
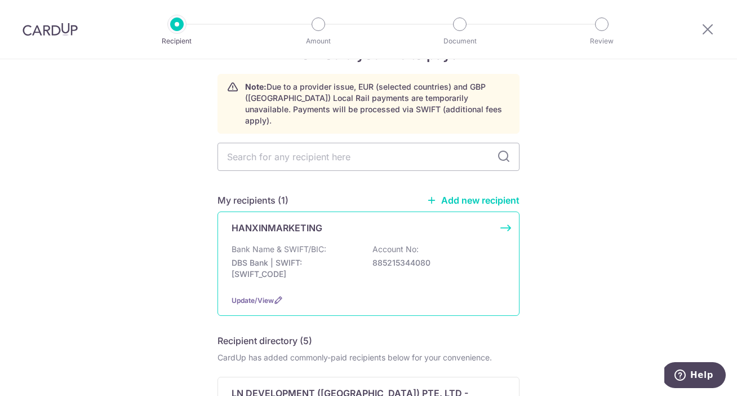
click at [476, 221] on div "HANXINMARKETING" at bounding box center [362, 228] width 260 height 14
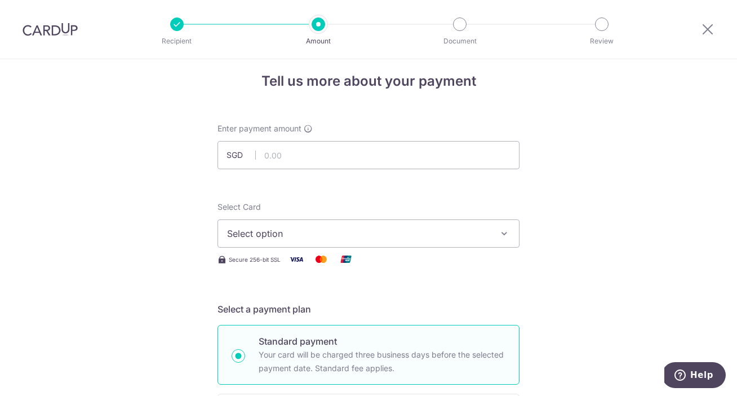
scroll to position [38, 0]
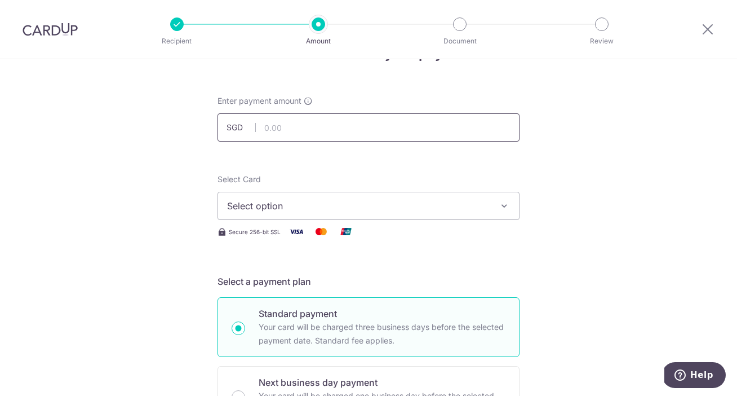
click at [341, 133] on input "text" at bounding box center [368, 127] width 302 height 28
type input "1"
type input "5,000.00"
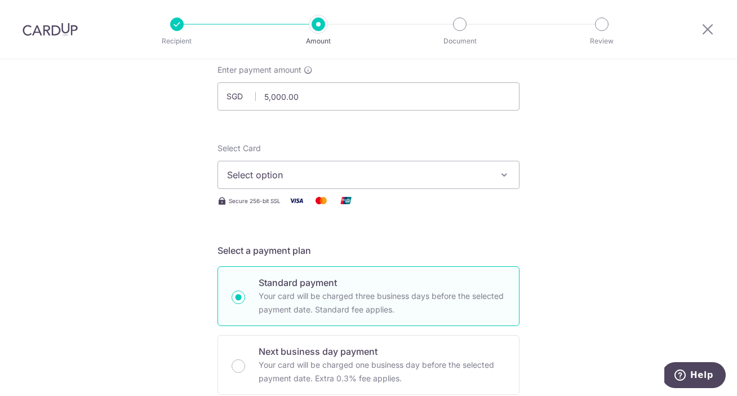
click at [439, 175] on span "Select option" at bounding box center [358, 175] width 263 height 14
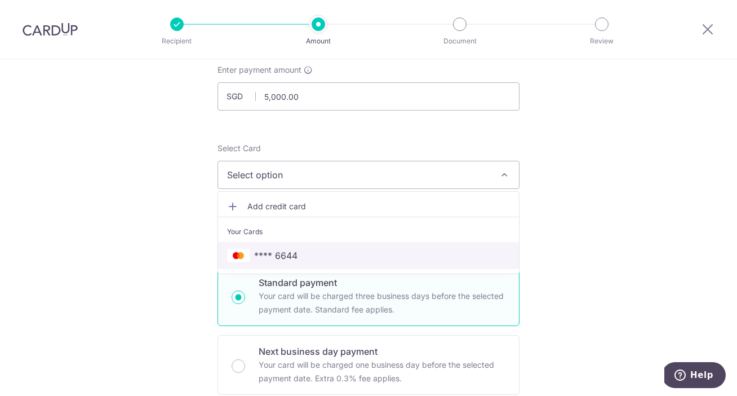
click at [375, 257] on span "**** 6644" at bounding box center [368, 255] width 283 height 14
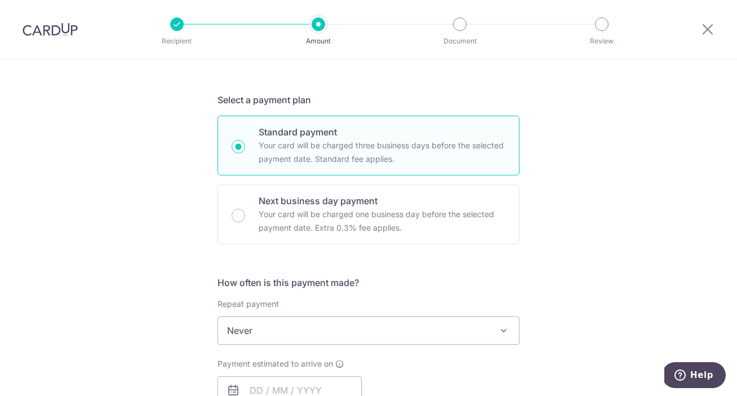
scroll to position [224, 0]
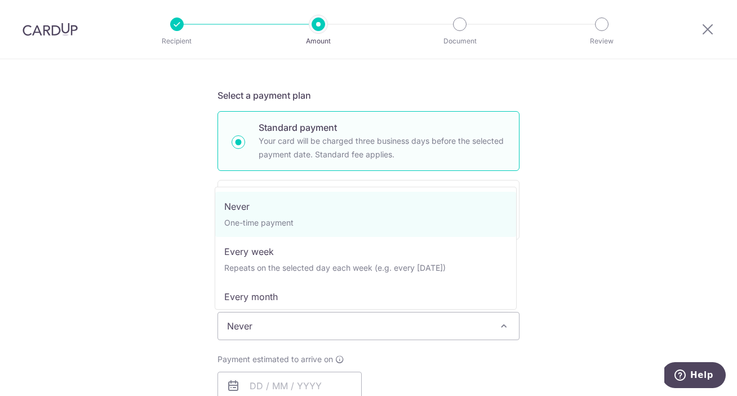
click at [292, 321] on span "Never" at bounding box center [368, 325] width 301 height 27
click at [583, 210] on div "Tell us more about your payment Enter payment amount SGD 5,000.00 5000.00 Selec…" at bounding box center [368, 344] width 737 height 1019
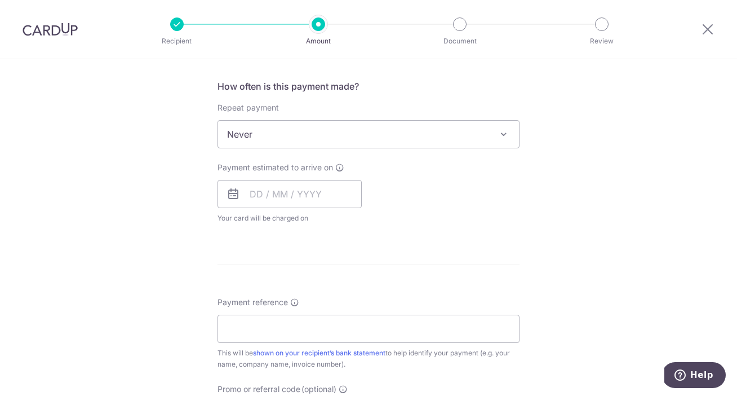
scroll to position [393, 0]
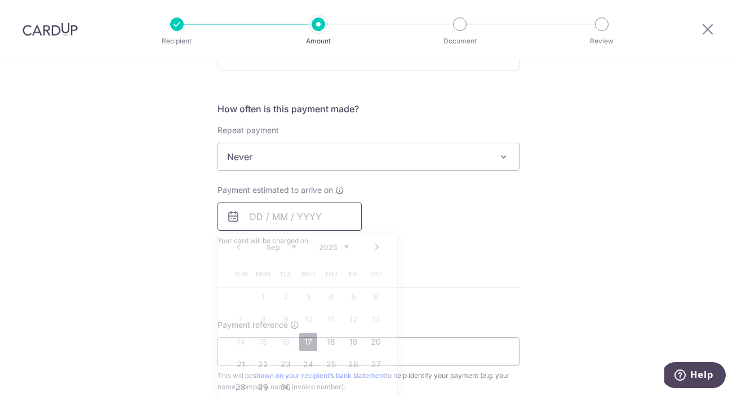
click at [278, 214] on input "text" at bounding box center [289, 216] width 144 height 28
click at [309, 337] on link "17" at bounding box center [308, 341] width 18 height 18
type input "[DATE]"
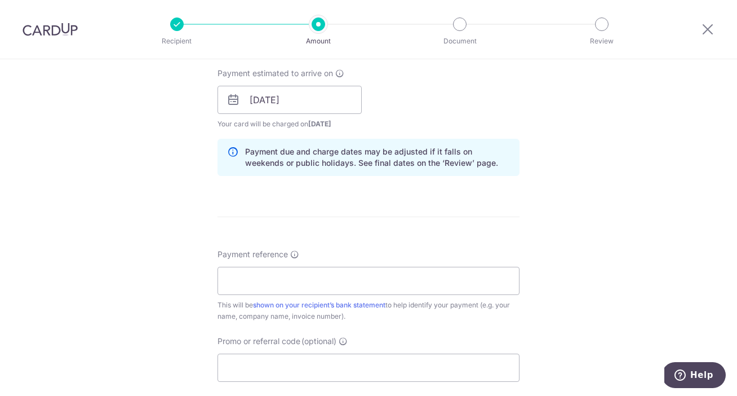
scroll to position [512, 0]
click at [434, 272] on input "Payment reference" at bounding box center [368, 279] width 302 height 28
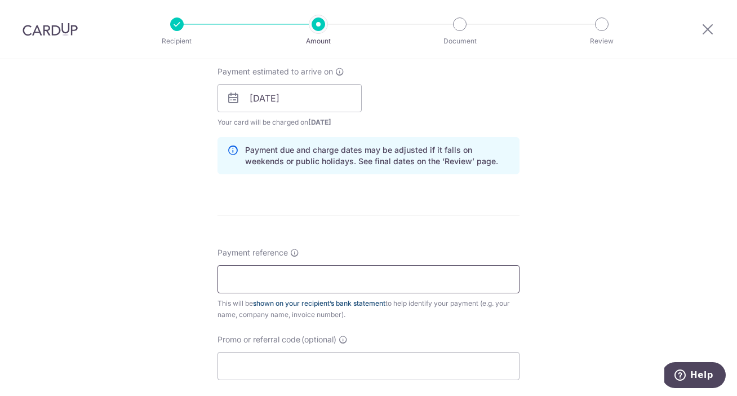
type input "[PERSON_NAME] Real Estate"
click at [544, 199] on div "Tell us more about your payment Enter payment amount SGD 5,000.00 5000.00 Selec…" at bounding box center [368, 80] width 737 height 1065
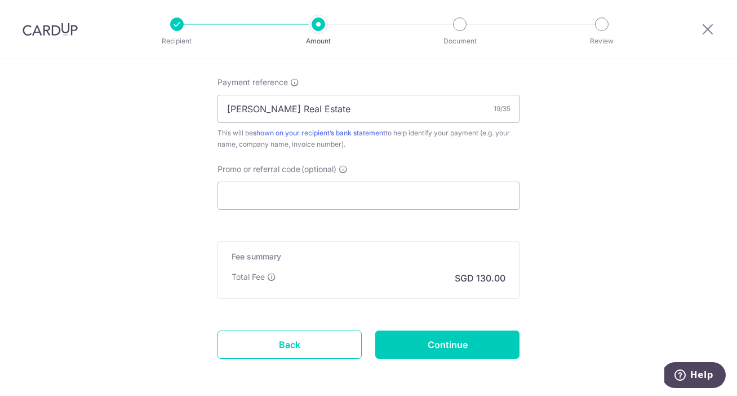
scroll to position [674, 0]
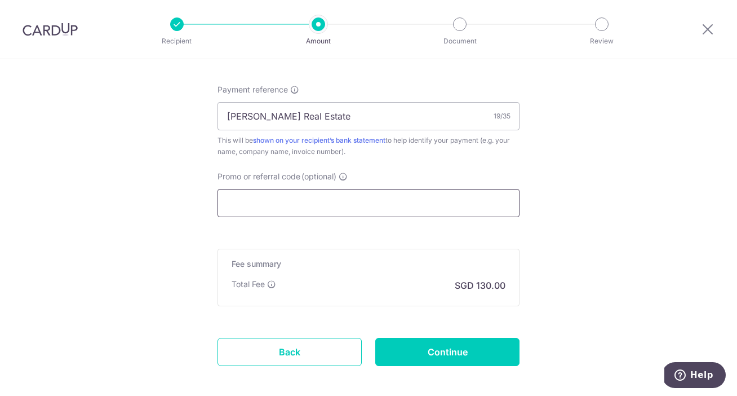
click at [348, 200] on input "Promo or referral code (optional)" at bounding box center [368, 203] width 302 height 28
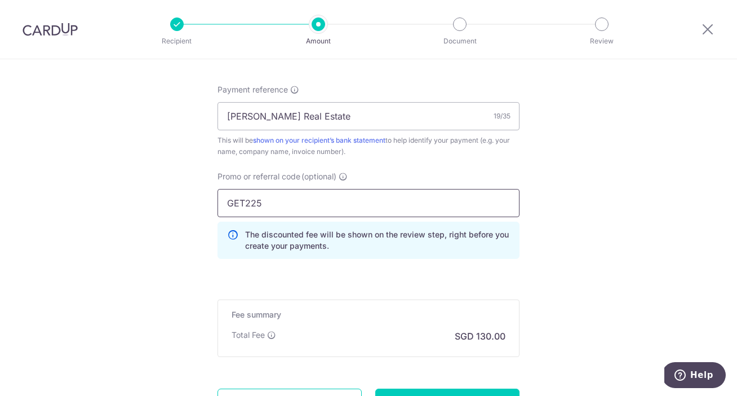
type input "GET225"
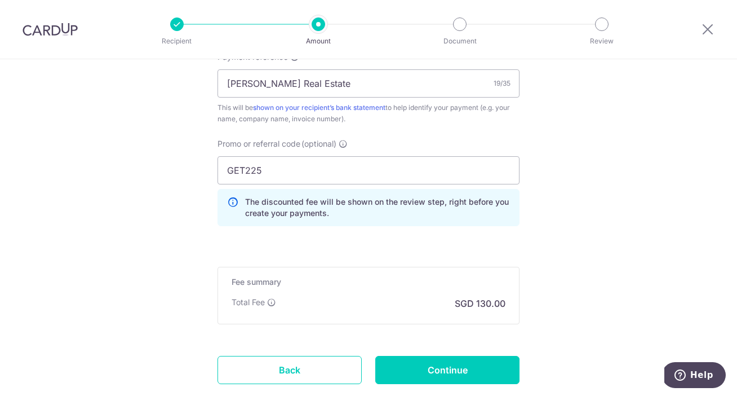
scroll to position [708, 0]
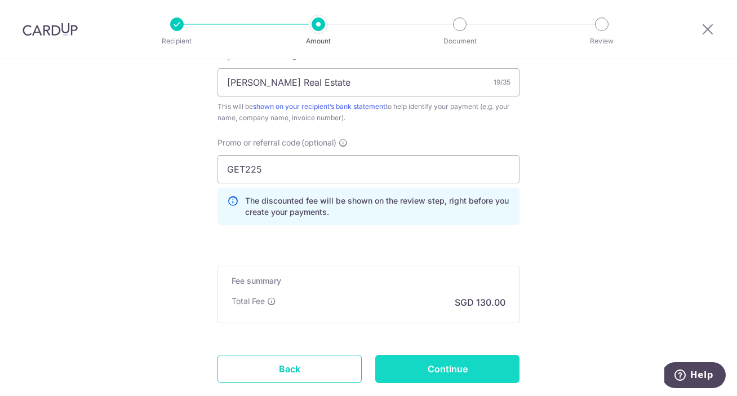
click at [436, 365] on input "Continue" at bounding box center [447, 368] width 144 height 28
type input "Create Schedule"
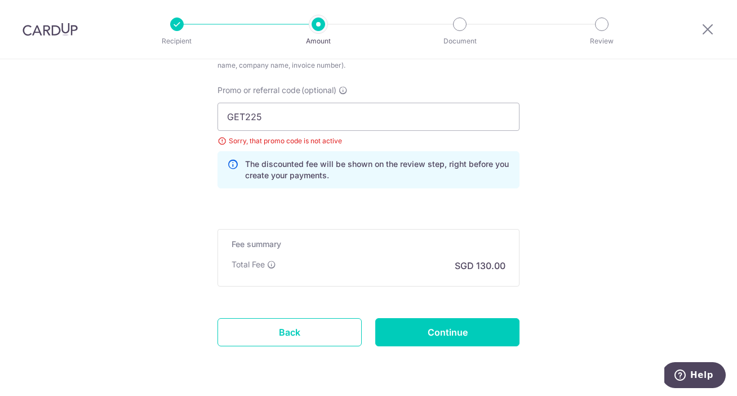
scroll to position [757, 0]
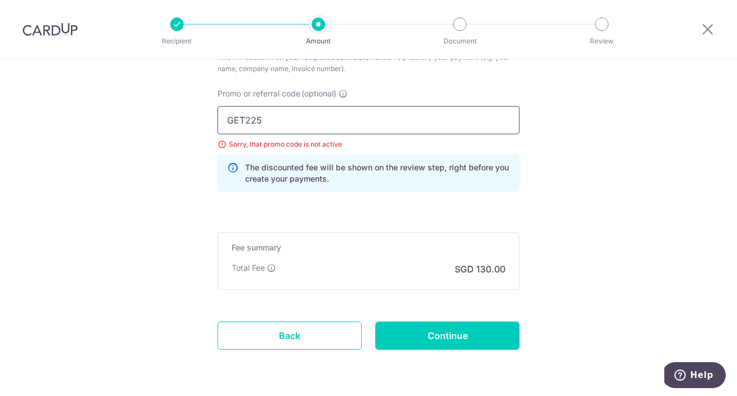
click at [273, 112] on input "GET225" at bounding box center [368, 120] width 302 height 28
click at [280, 121] on input "GET225" at bounding box center [368, 120] width 302 height 28
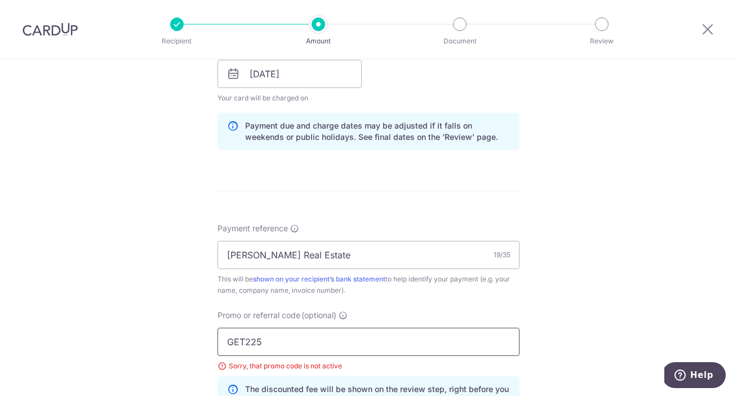
scroll to position [700, 0]
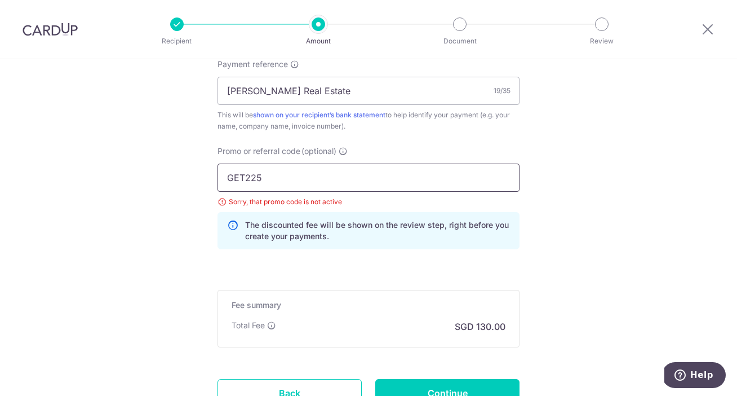
drag, startPoint x: 263, startPoint y: 176, endPoint x: 201, endPoint y: 174, distance: 62.0
type input "OFF225"
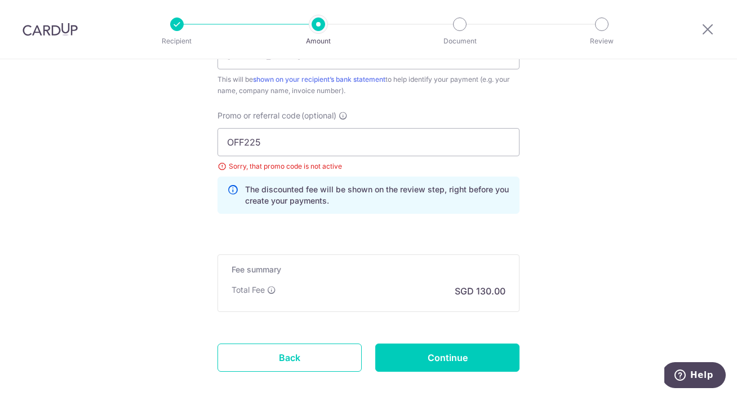
scroll to position [738, 0]
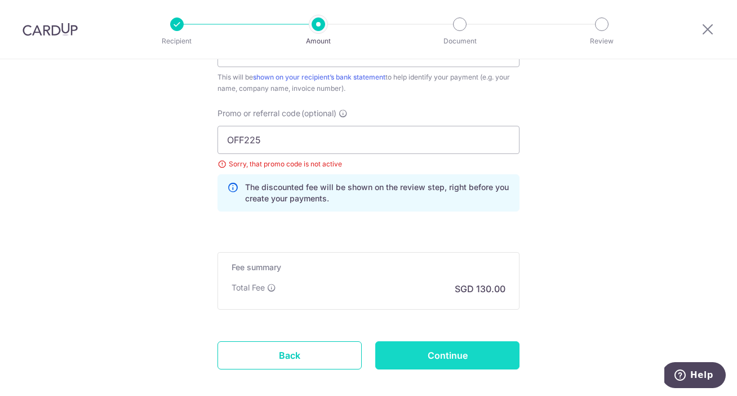
click at [418, 361] on input "Continue" at bounding box center [447, 355] width 144 height 28
type input "Update Schedule"
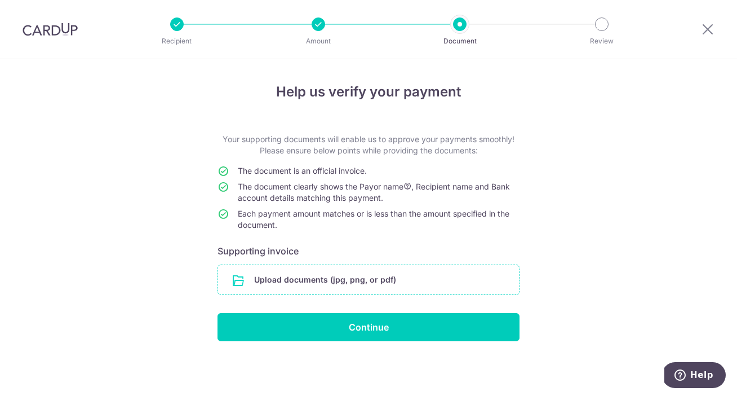
click at [350, 282] on input "file" at bounding box center [368, 279] width 301 height 29
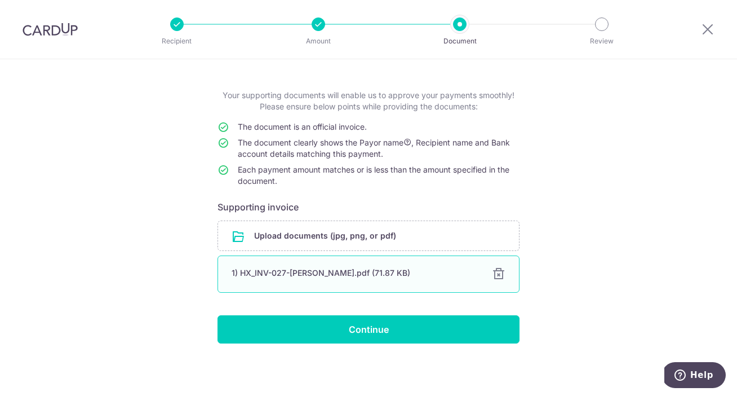
scroll to position [45, 0]
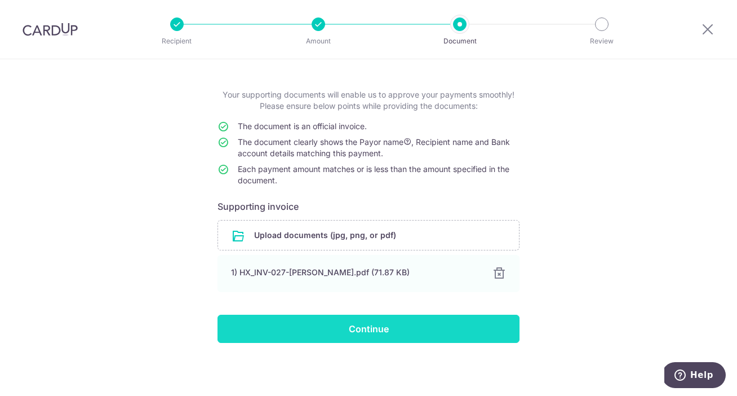
click at [404, 340] on input "Continue" at bounding box center [368, 328] width 302 height 28
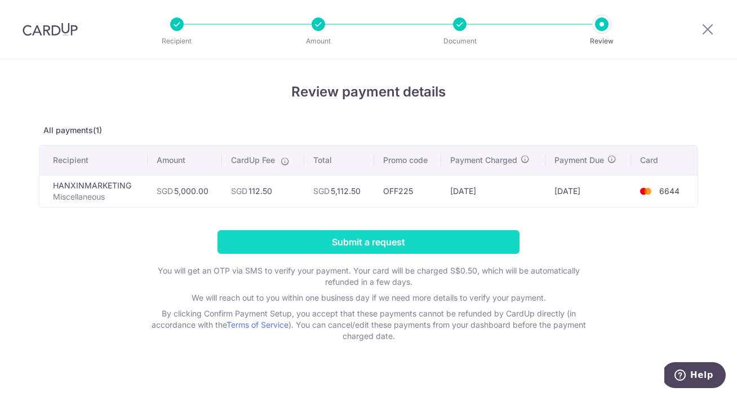
click at [323, 244] on input "Submit a request" at bounding box center [368, 242] width 302 height 24
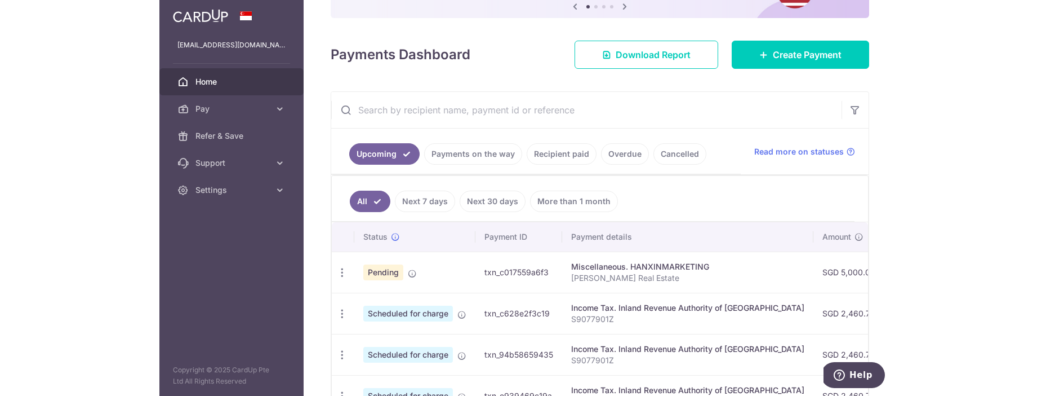
scroll to position [129, 0]
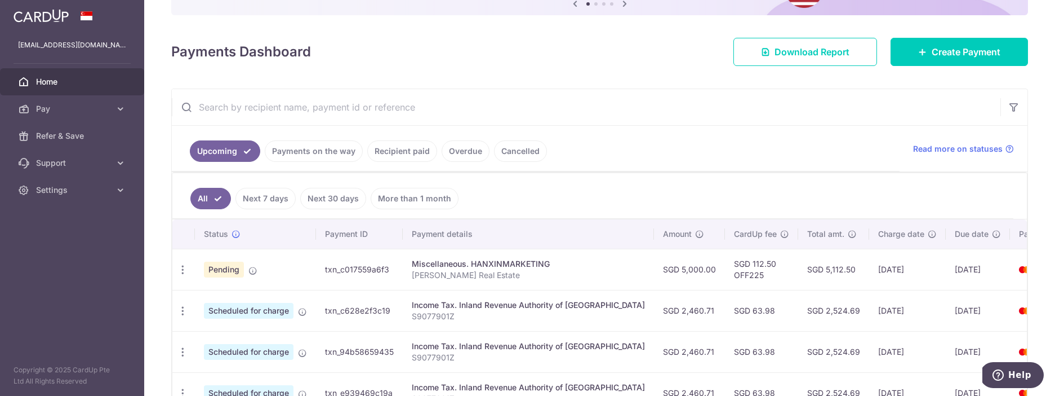
drag, startPoint x: 913, startPoint y: 269, endPoint x: 958, endPoint y: 265, distance: 45.2
click at [736, 266] on td "17/09/2025" at bounding box center [978, 268] width 64 height 41
copy td "17/09/2025"
click at [184, 269] on icon "button" at bounding box center [183, 270] width 12 height 12
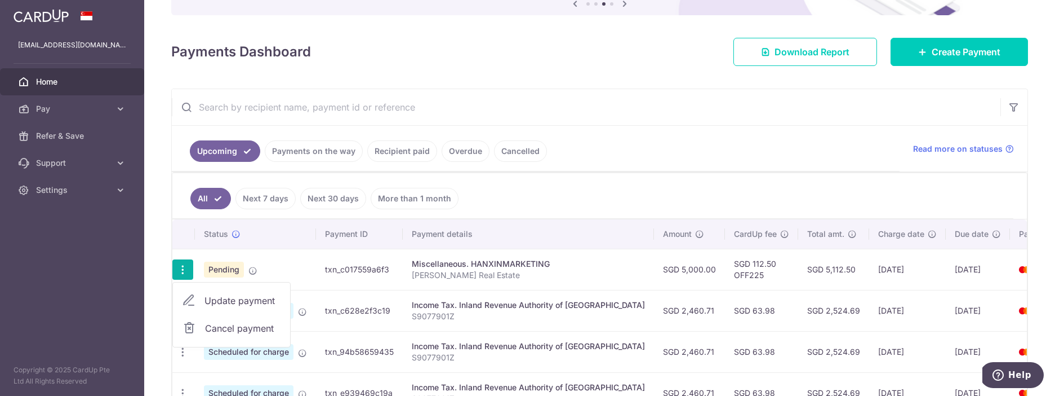
click at [310, 273] on td "Pending" at bounding box center [255, 268] width 121 height 41
click at [348, 272] on td "txn_c017559a6f3" at bounding box center [359, 268] width 87 height 41
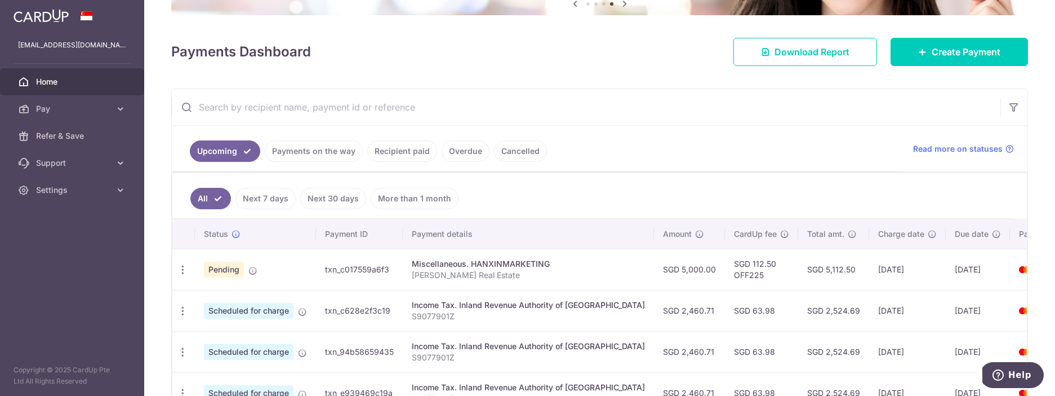
click at [331, 149] on link "Payments on the way" at bounding box center [314, 150] width 98 height 21
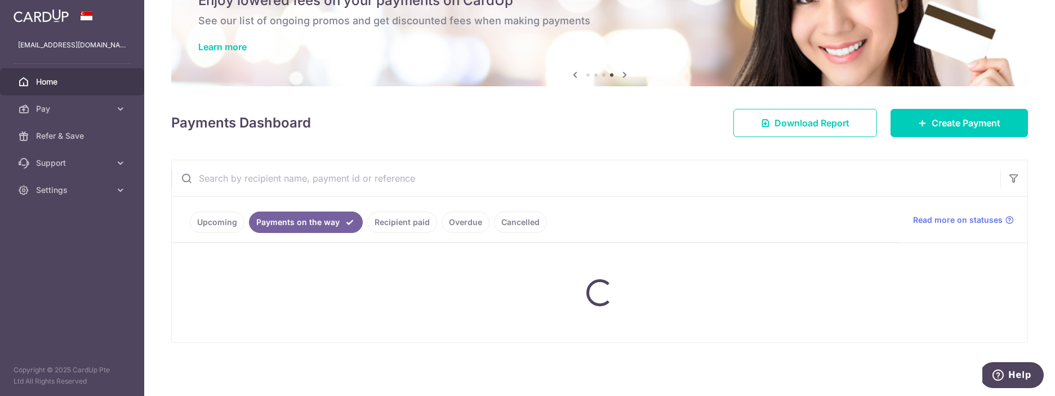
scroll to position [107, 0]
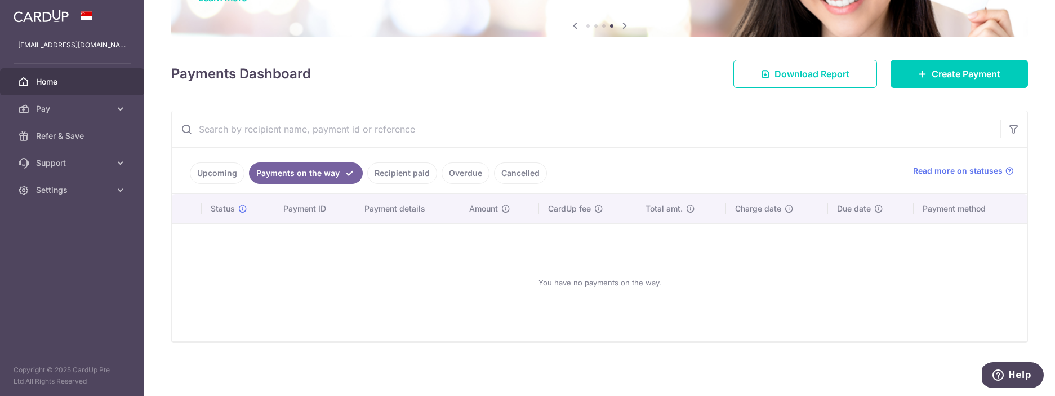
click at [202, 180] on link "Upcoming" at bounding box center [217, 172] width 55 height 21
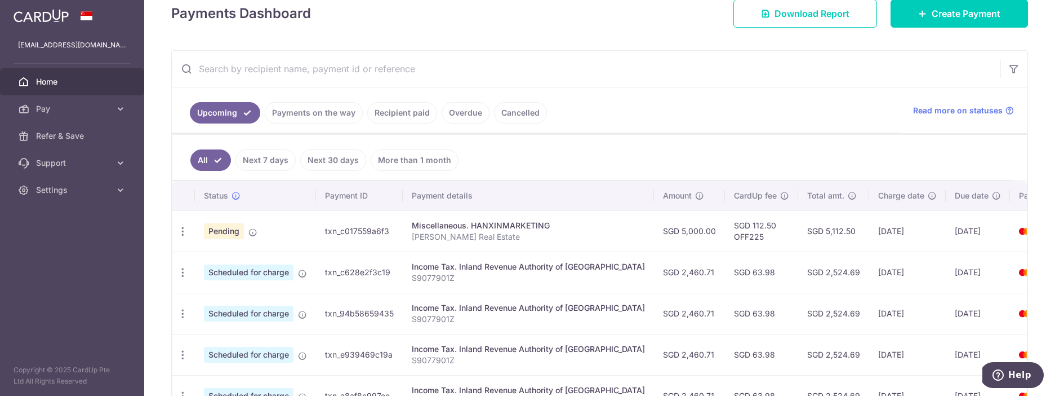
scroll to position [170, 0]
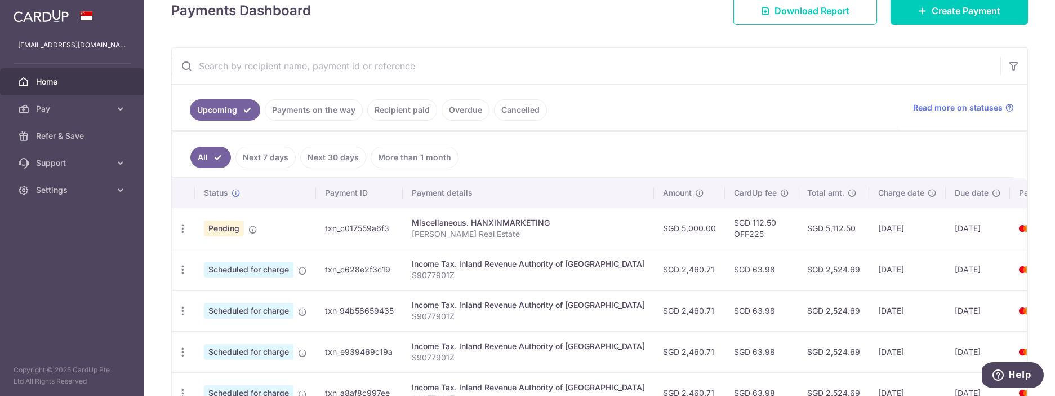
click at [654, 230] on td "SGD 5,000.00" at bounding box center [689, 227] width 71 height 41
click at [115, 108] on icon at bounding box center [120, 108] width 11 height 11
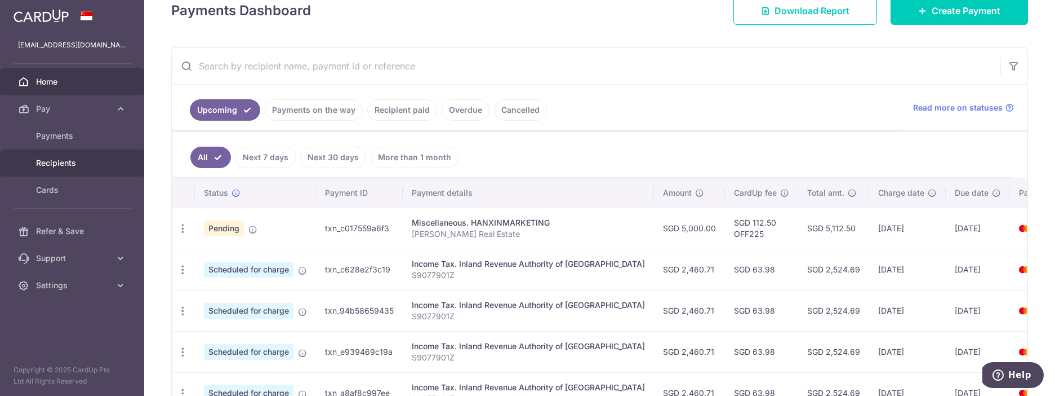
click at [93, 166] on span "Recipients" at bounding box center [73, 162] width 74 height 11
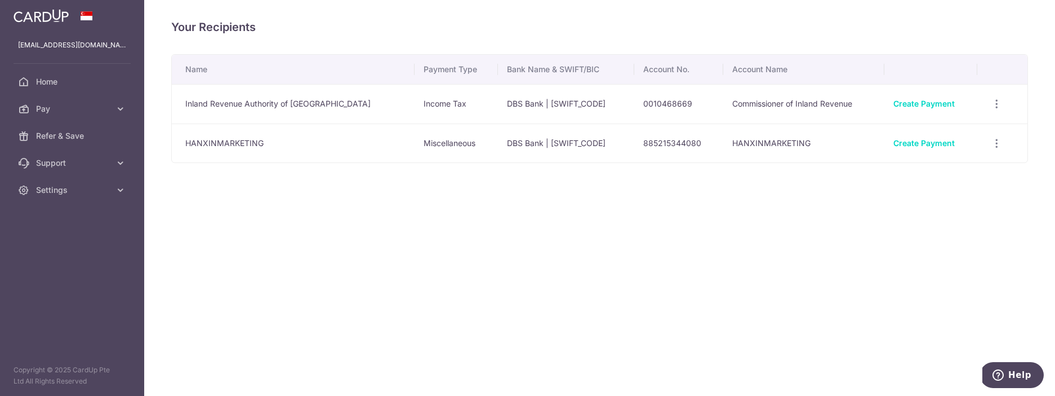
click at [248, 142] on td "HANXINMARKETING" at bounding box center [293, 142] width 243 height 39
click at [995, 139] on icon "button" at bounding box center [997, 143] width 12 height 12
click at [747, 210] on div "Name Payment Type Bank Name & SWIFT/BIC Account No. Account Name Inland Revenue…" at bounding box center [599, 143] width 857 height 179
click at [74, 109] on span "Pay" at bounding box center [73, 108] width 74 height 11
